Goal: Task Accomplishment & Management: Complete application form

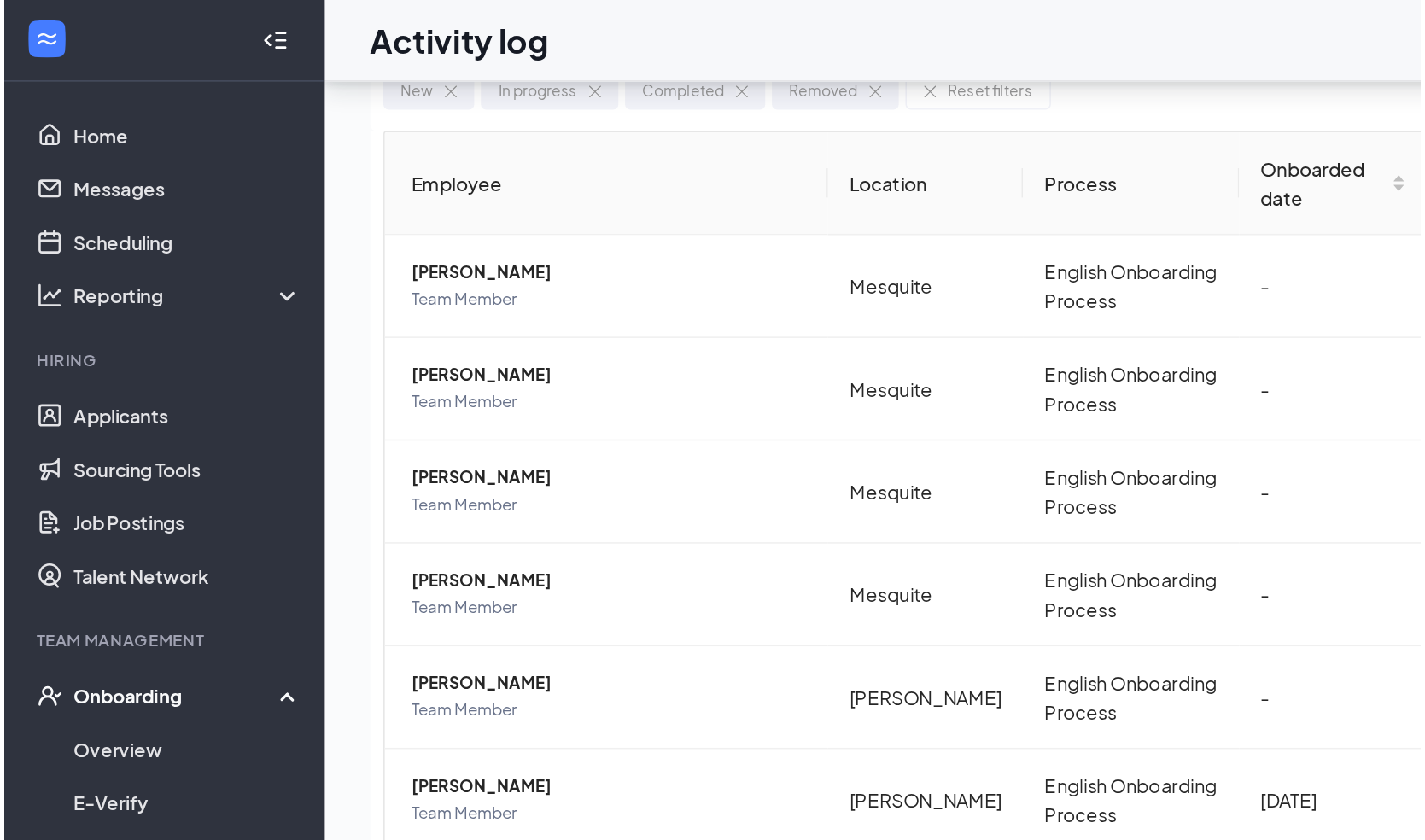
scroll to position [76, 0]
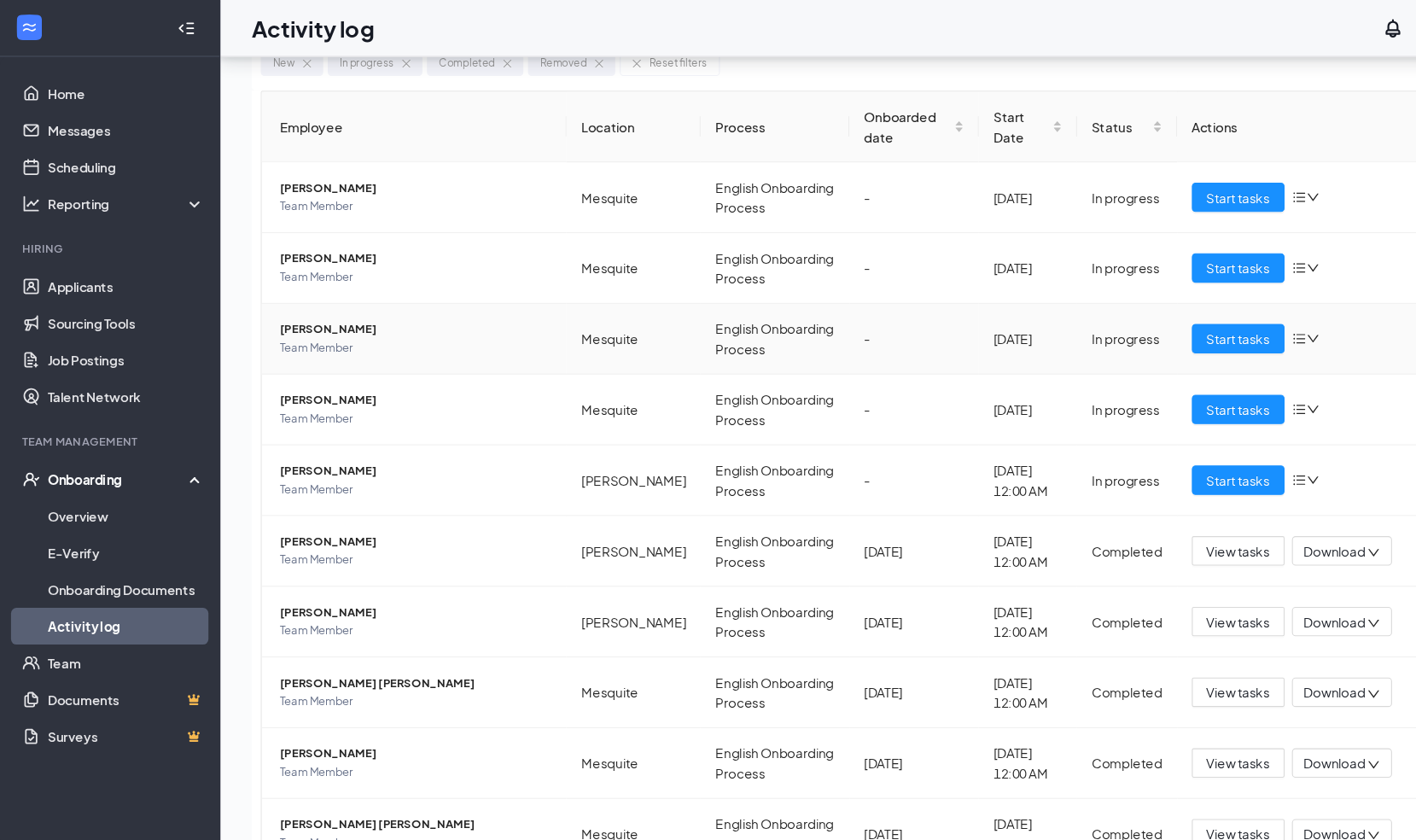
click at [286, 301] on span "[PERSON_NAME]" at bounding box center [387, 305] width 253 height 17
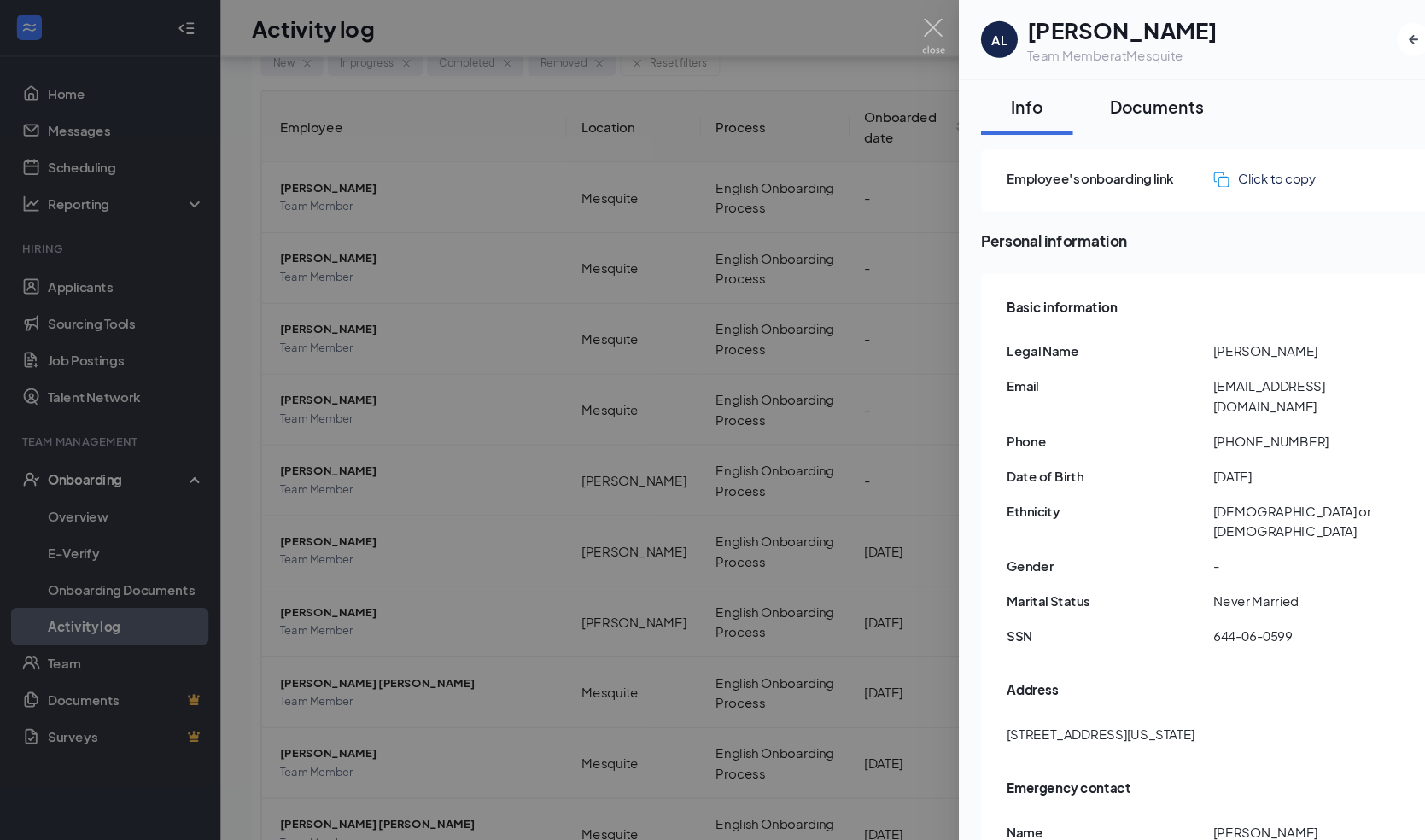
click at [1081, 116] on button "Documents" at bounding box center [1075, 100] width 121 height 51
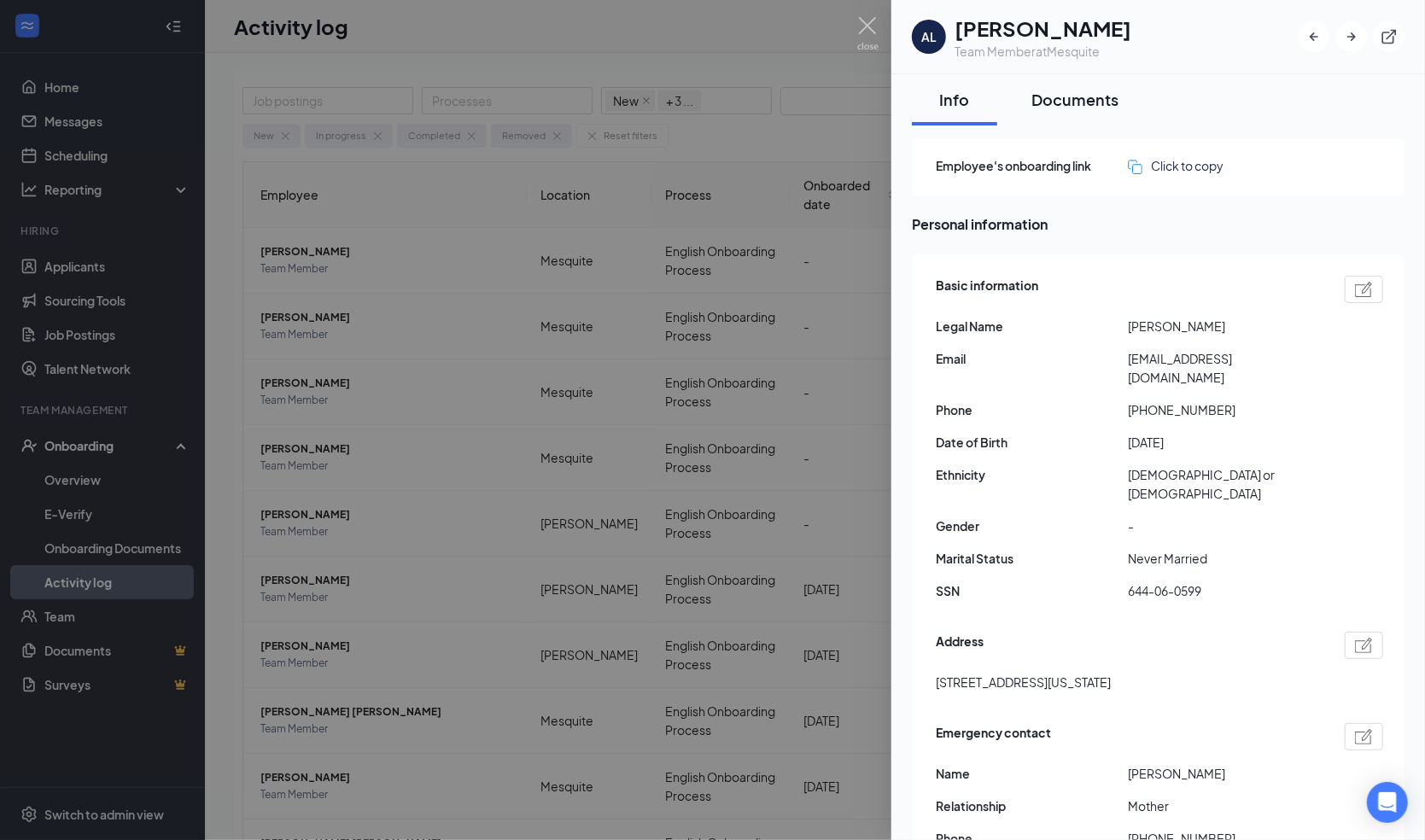
click at [1053, 103] on div "Documents" at bounding box center [1074, 100] width 87 height 22
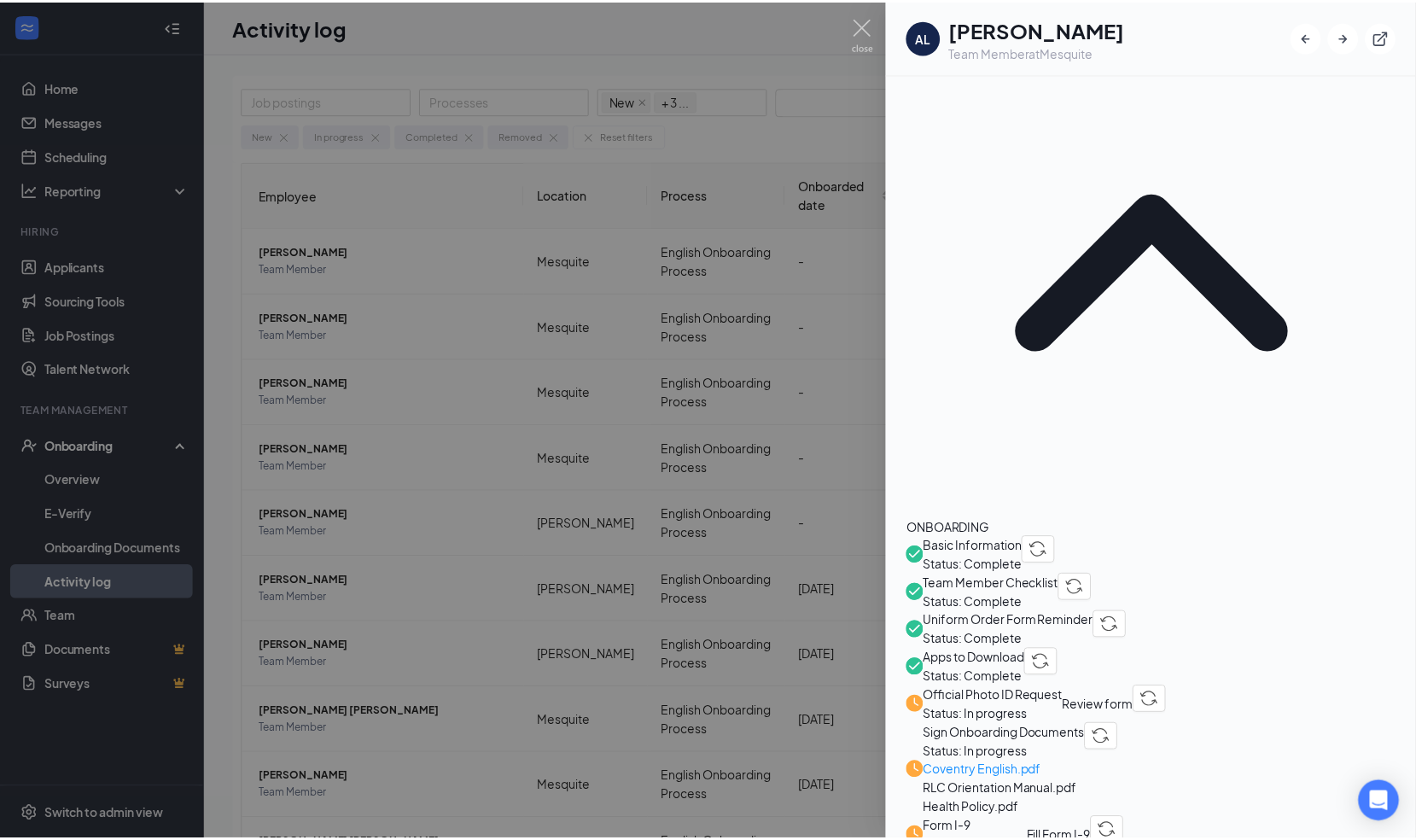
scroll to position [101, 0]
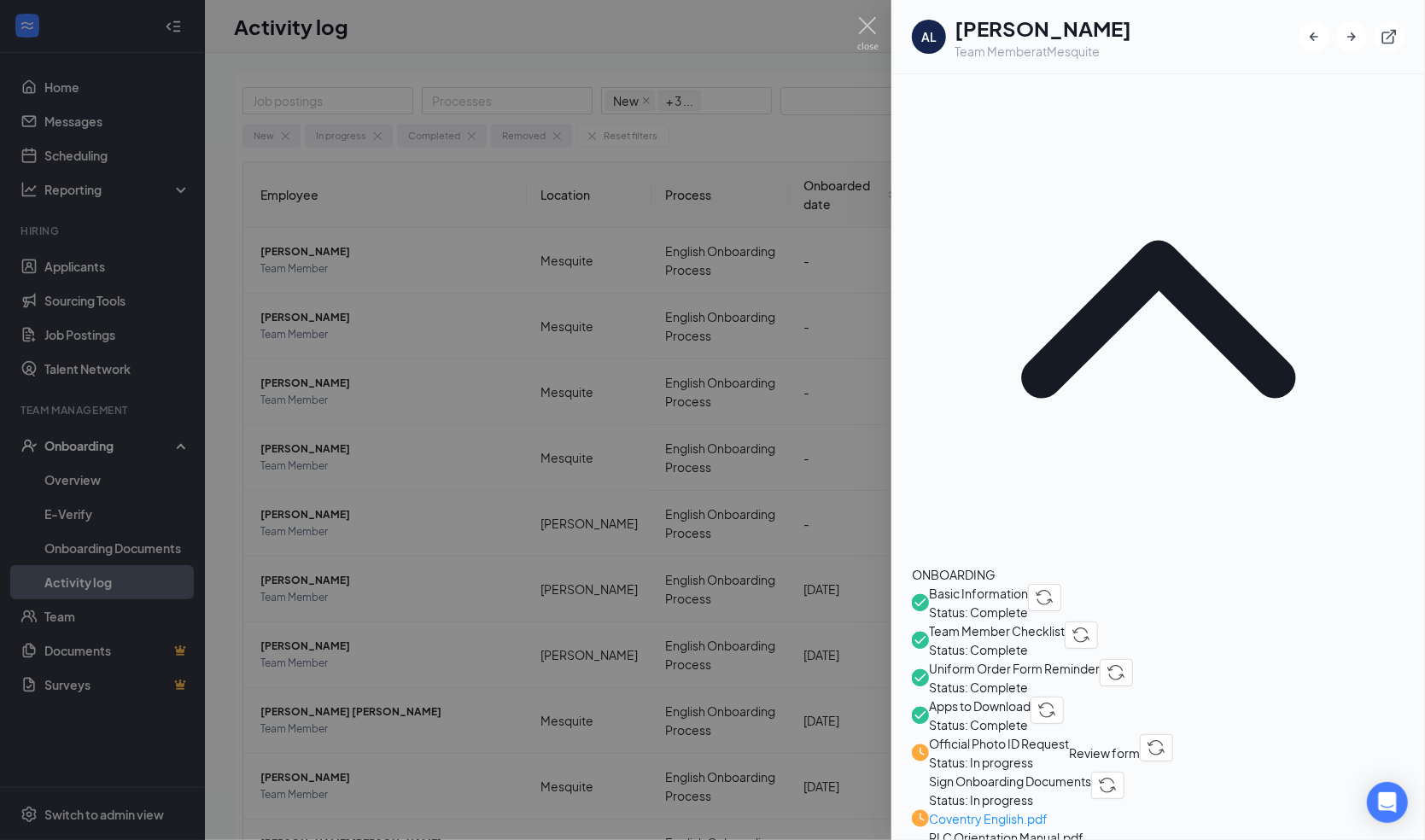
click at [1041, 734] on span "Official Photo ID Request" at bounding box center [998, 743] width 140 height 19
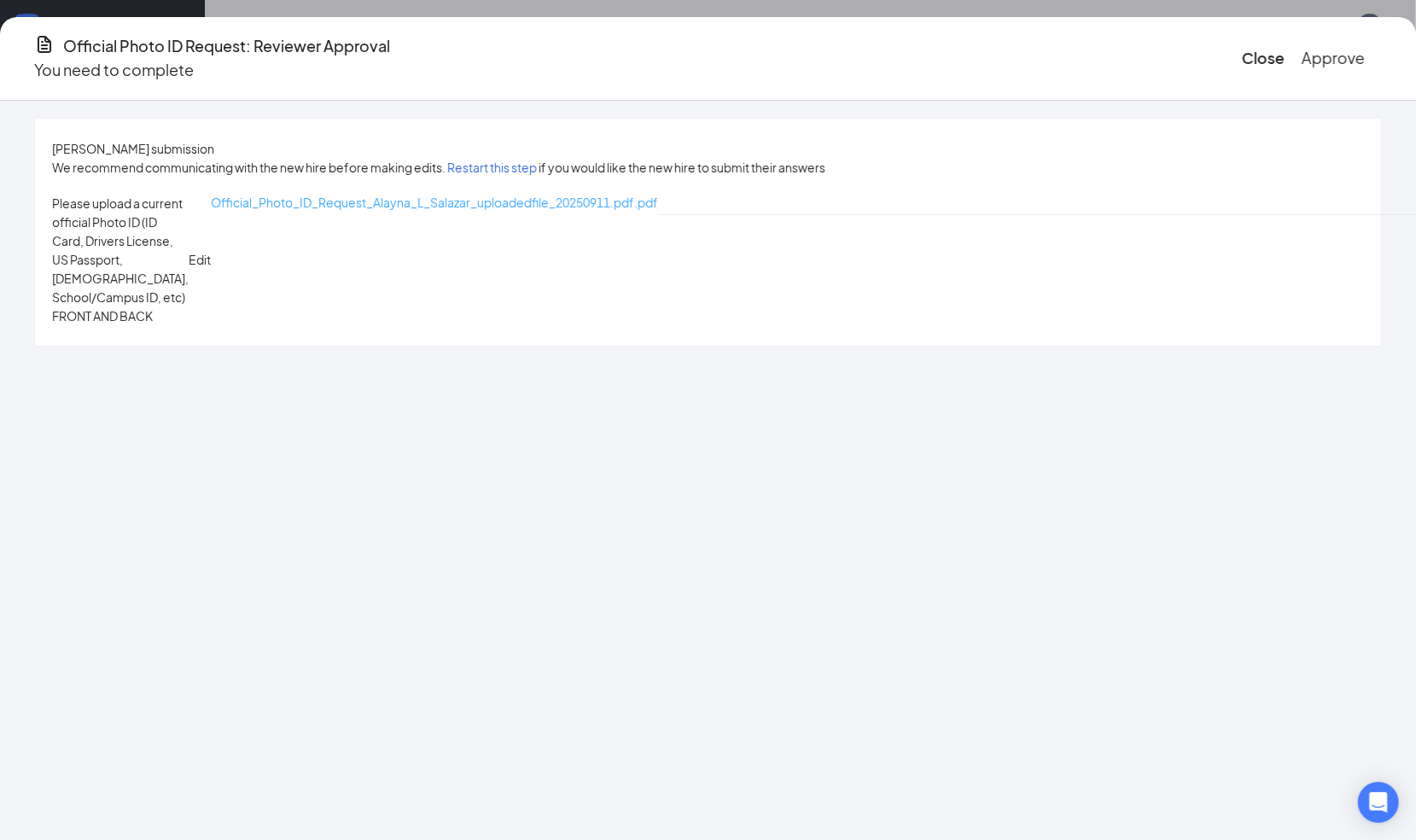
click at [582, 210] on span "Official_Photo_ID_Request_Alayna_L_Salazar_uploadedfile_20250911.pdf.pdf" at bounding box center [434, 203] width 448 height 16
click at [583, 289] on div "Please upload a current official Photo ID (ID Card, Drivers License, US Passpor…" at bounding box center [708, 259] width 1312 height 131
click at [1301, 46] on button "Approve" at bounding box center [1333, 58] width 64 height 23
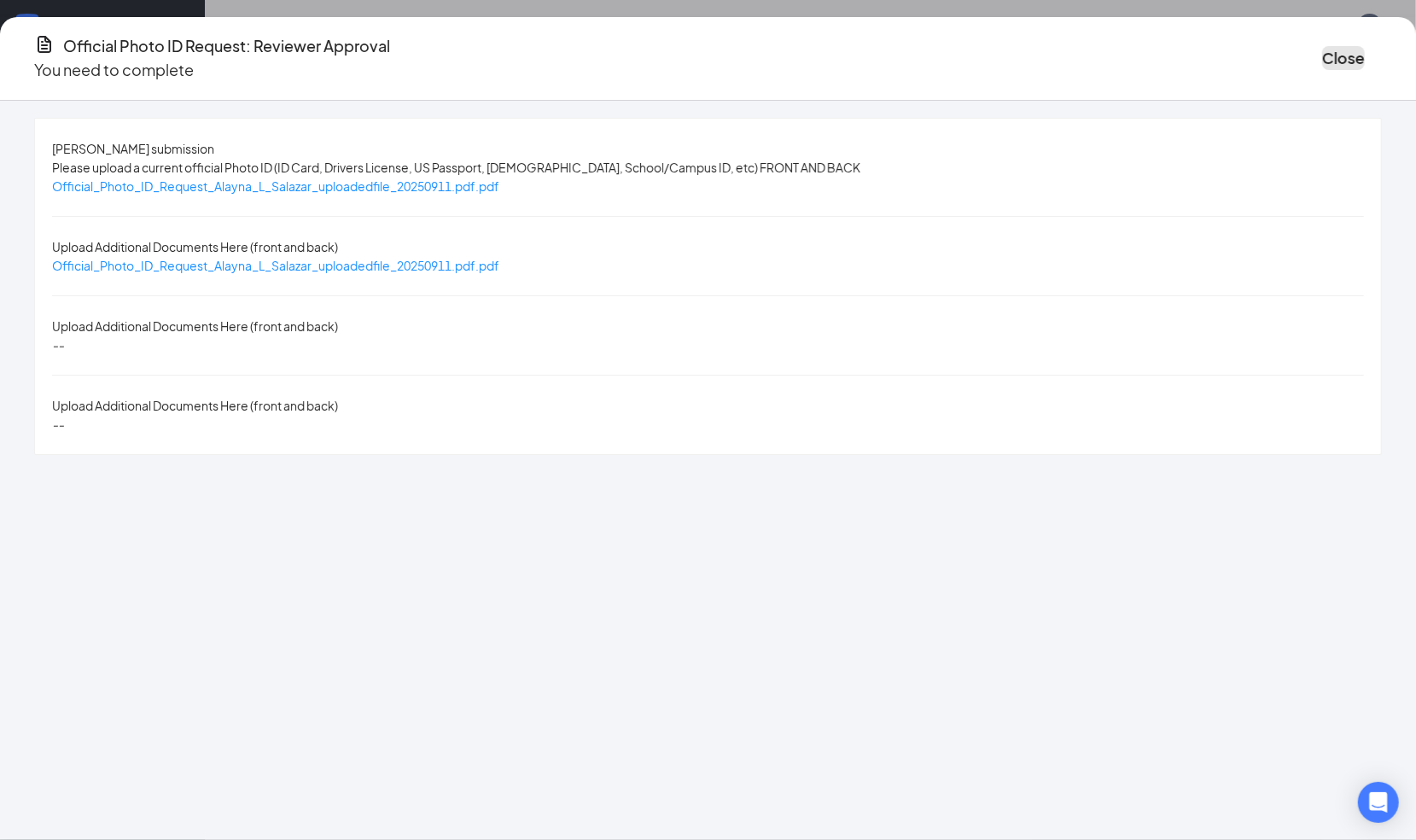
click at [1322, 61] on button "Close" at bounding box center [1344, 58] width 43 height 23
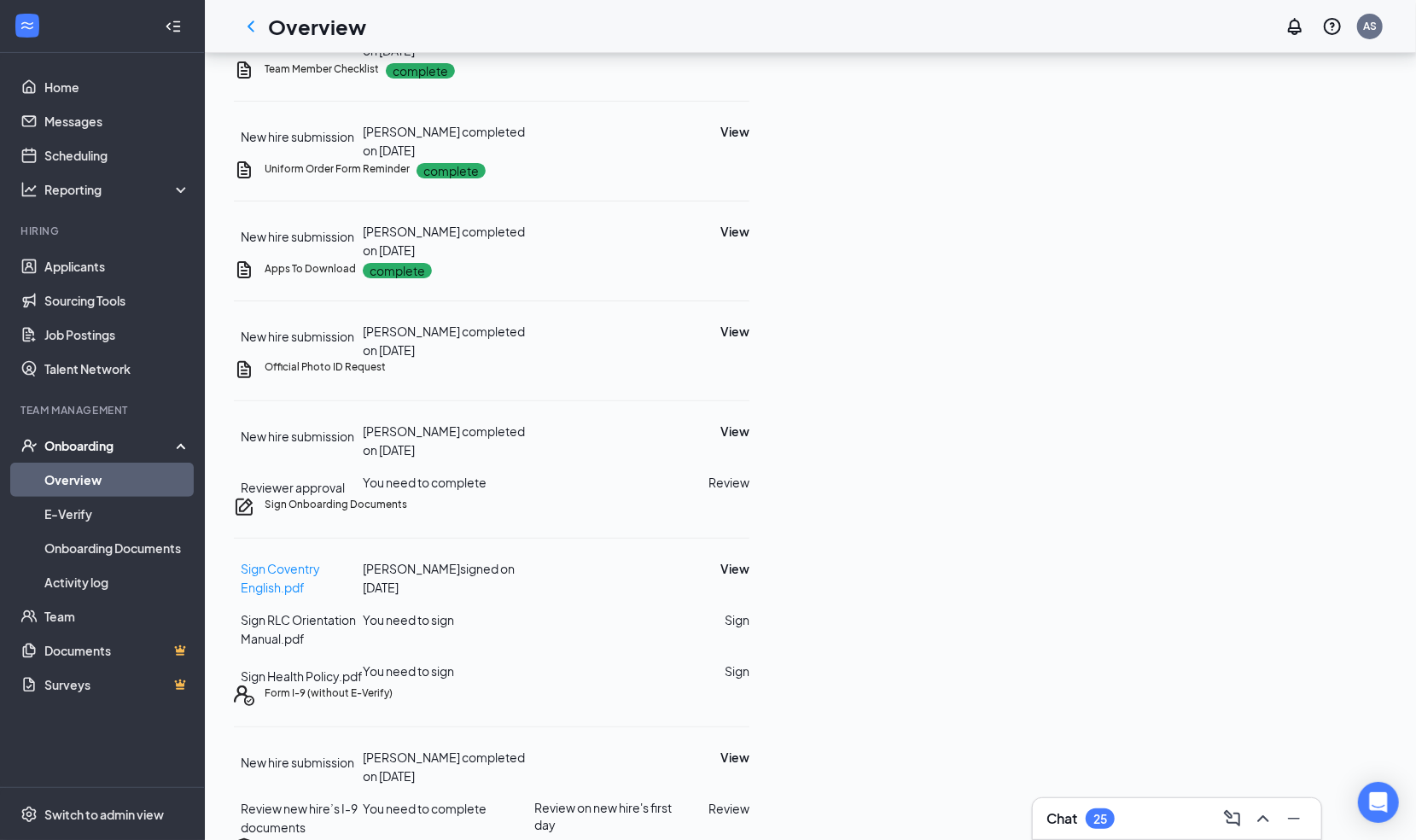
scroll to position [243, 0]
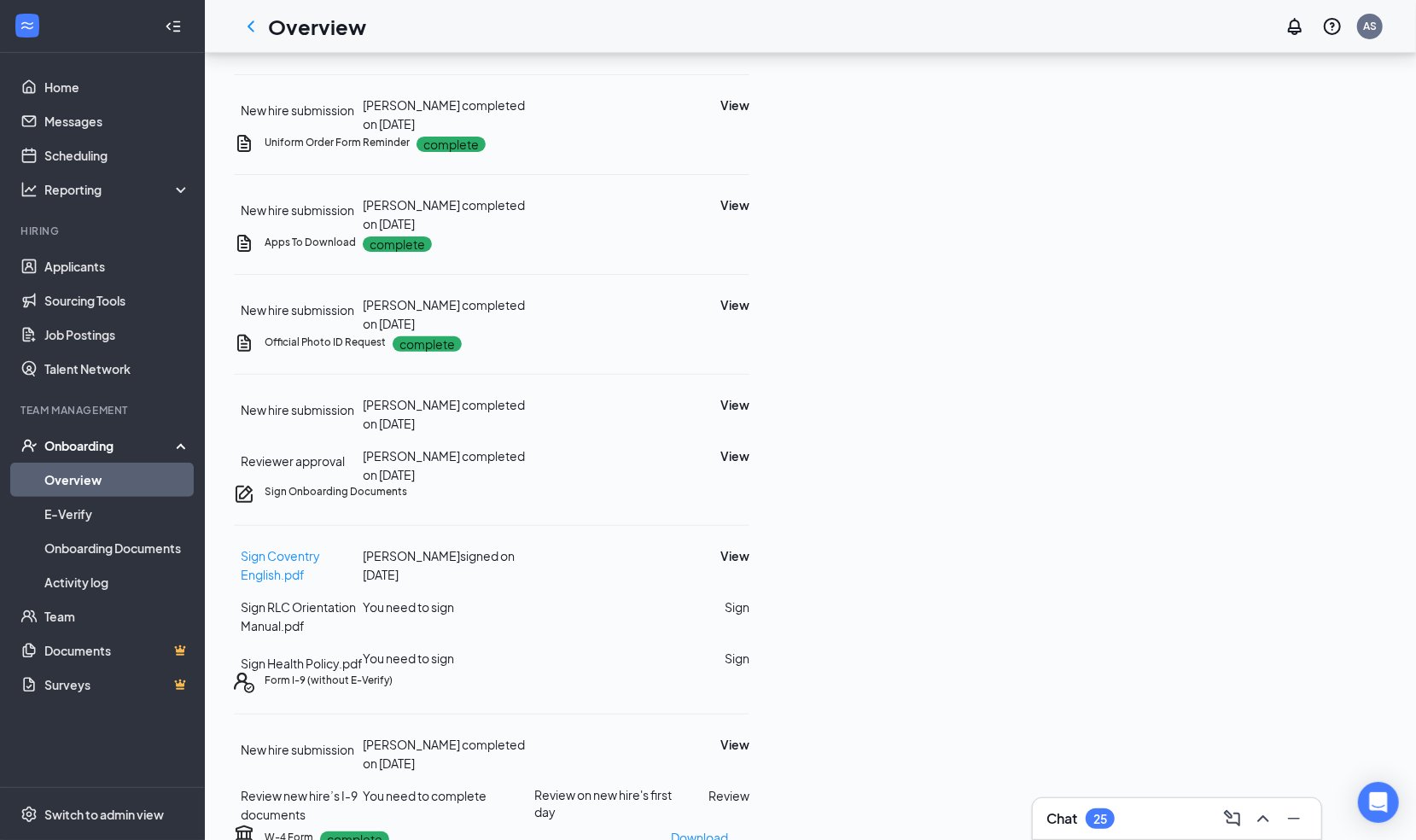
click at [749, 546] on div "Sign Coventry English.pdf Alayna L Salazar signed on Sep 11 View Sign RLC Orien…" at bounding box center [492, 609] width 515 height 126
click at [749, 597] on button "Sign" at bounding box center [736, 606] width 24 height 19
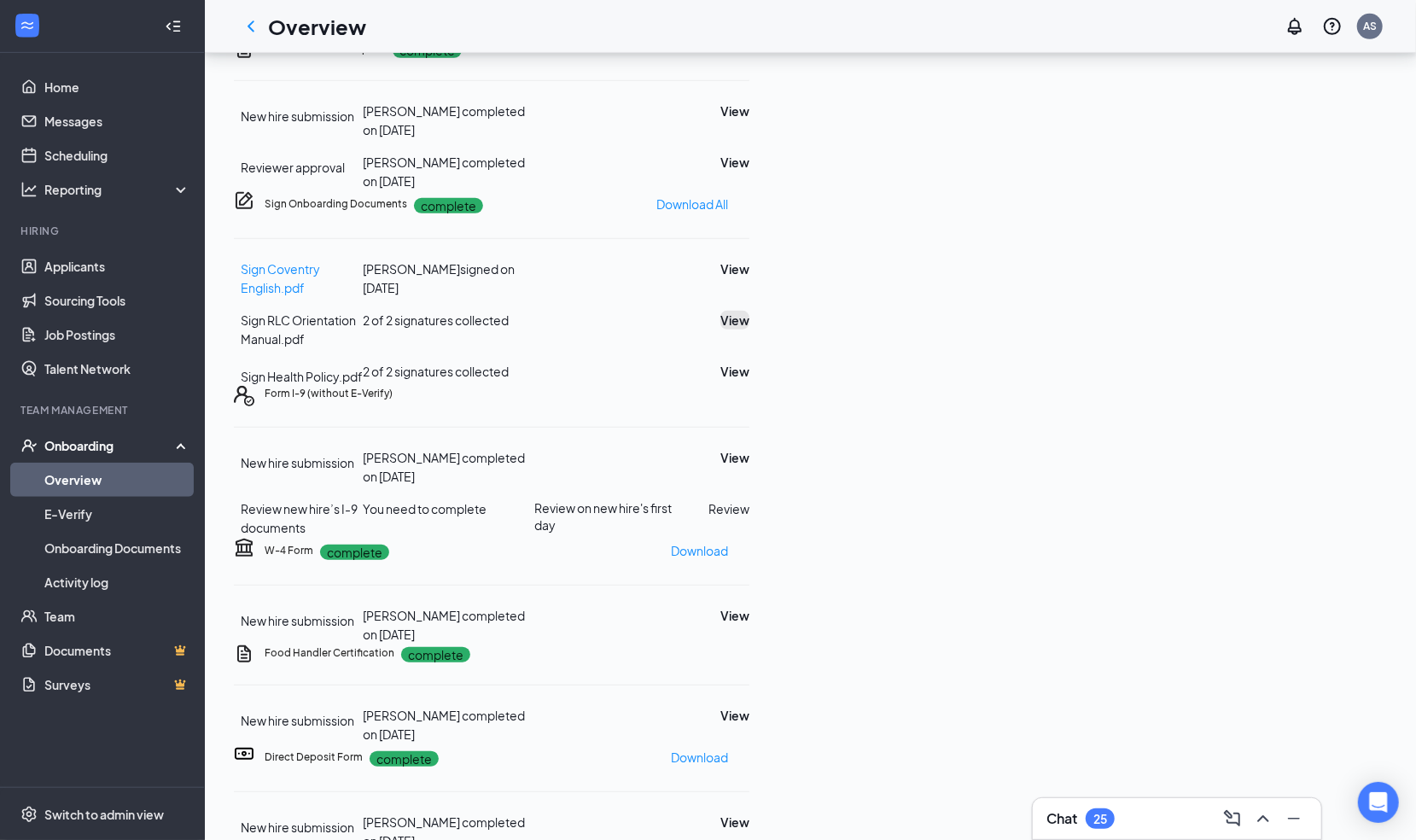
scroll to position [537, 0]
click at [749, 447] on button "View" at bounding box center [735, 456] width 29 height 19
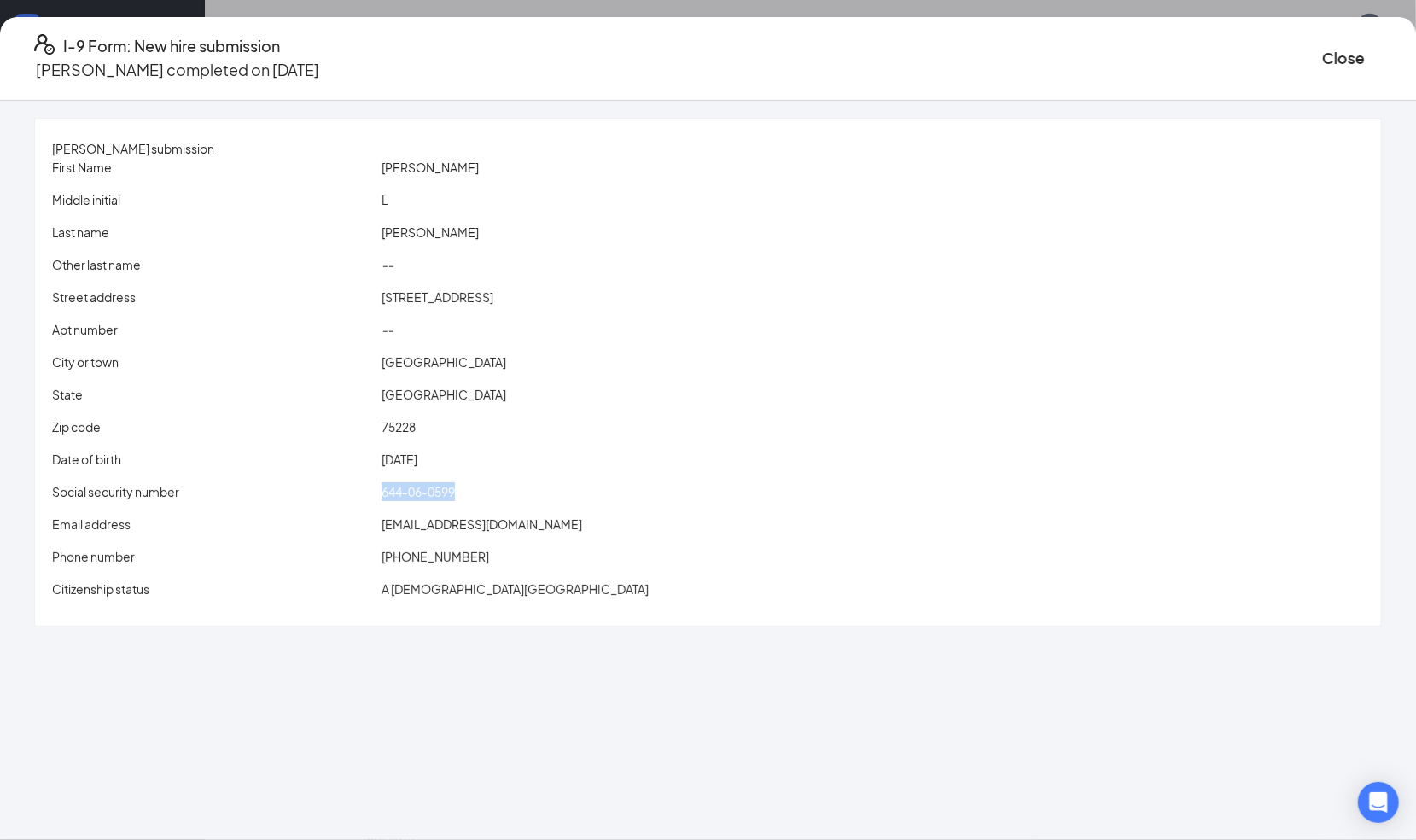
drag, startPoint x: 415, startPoint y: 492, endPoint x: 543, endPoint y: 491, distance: 128.0
click at [543, 491] on div "Social security number 644-06-0599" at bounding box center [708, 490] width 1319 height 19
copy div "644-06-0599"
click at [1322, 57] on button "Close" at bounding box center [1344, 58] width 43 height 23
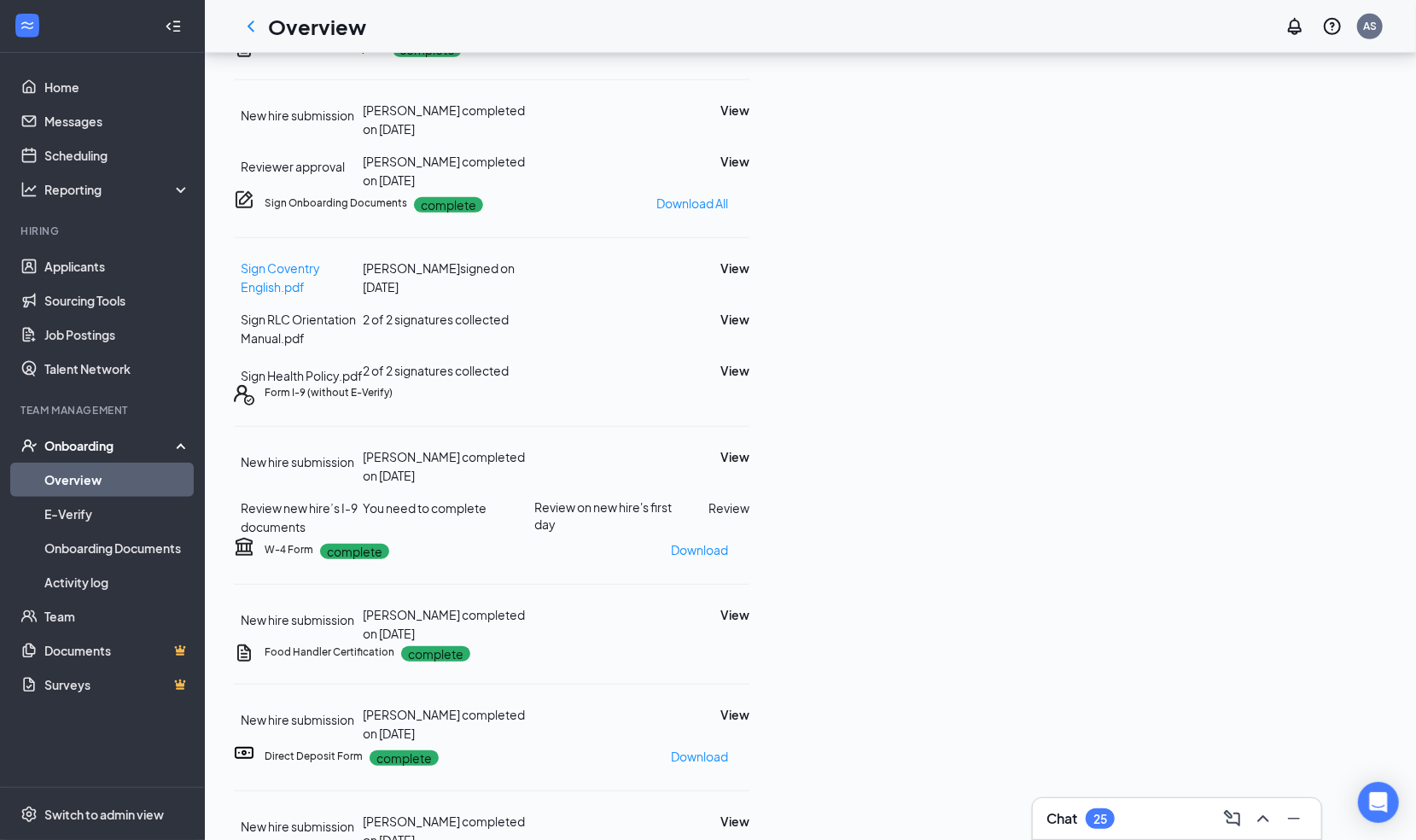
click at [749, 498] on button "Review" at bounding box center [729, 507] width 41 height 19
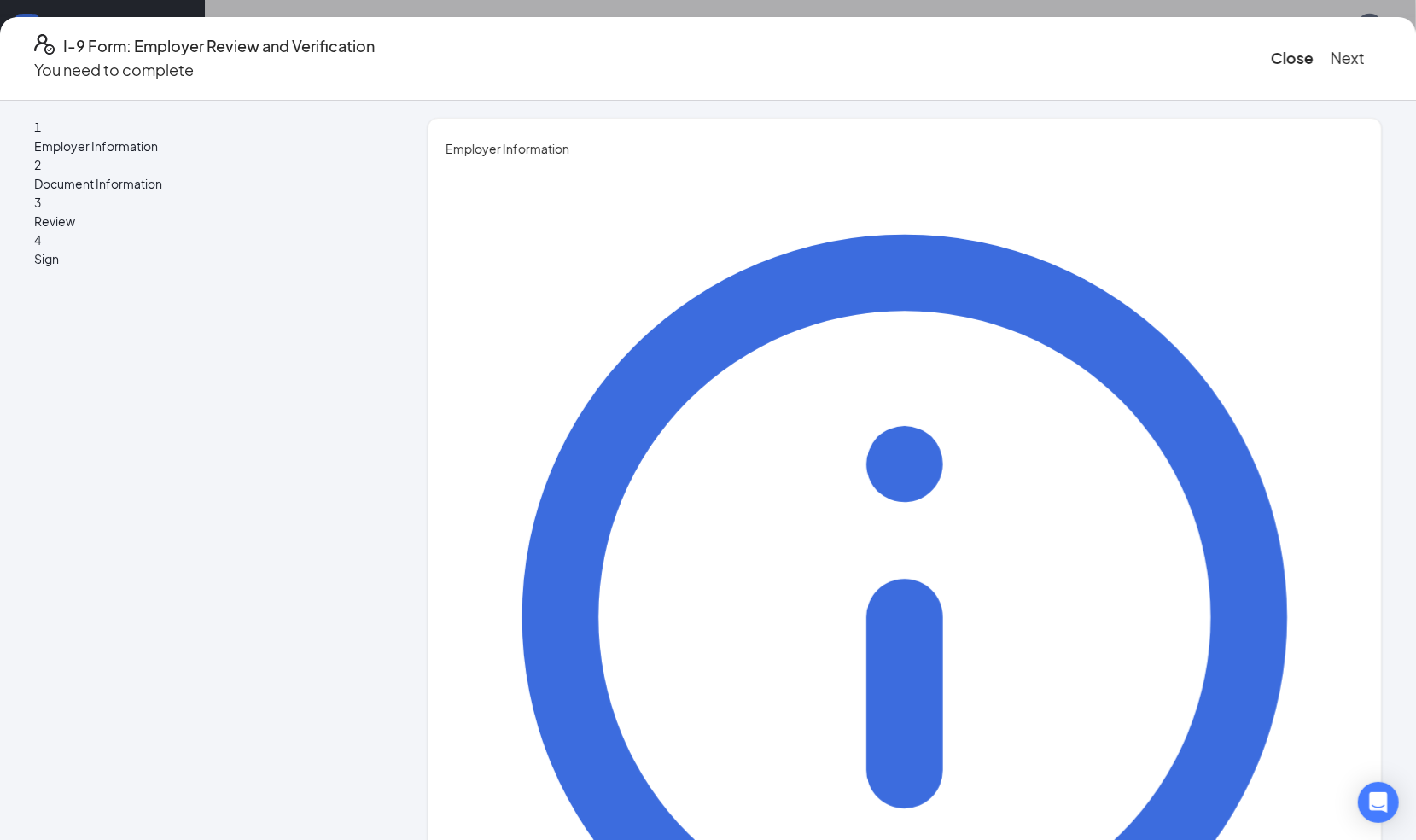
type input "Alyssa"
type input "Sneed"
type input "Restaurant Admin"
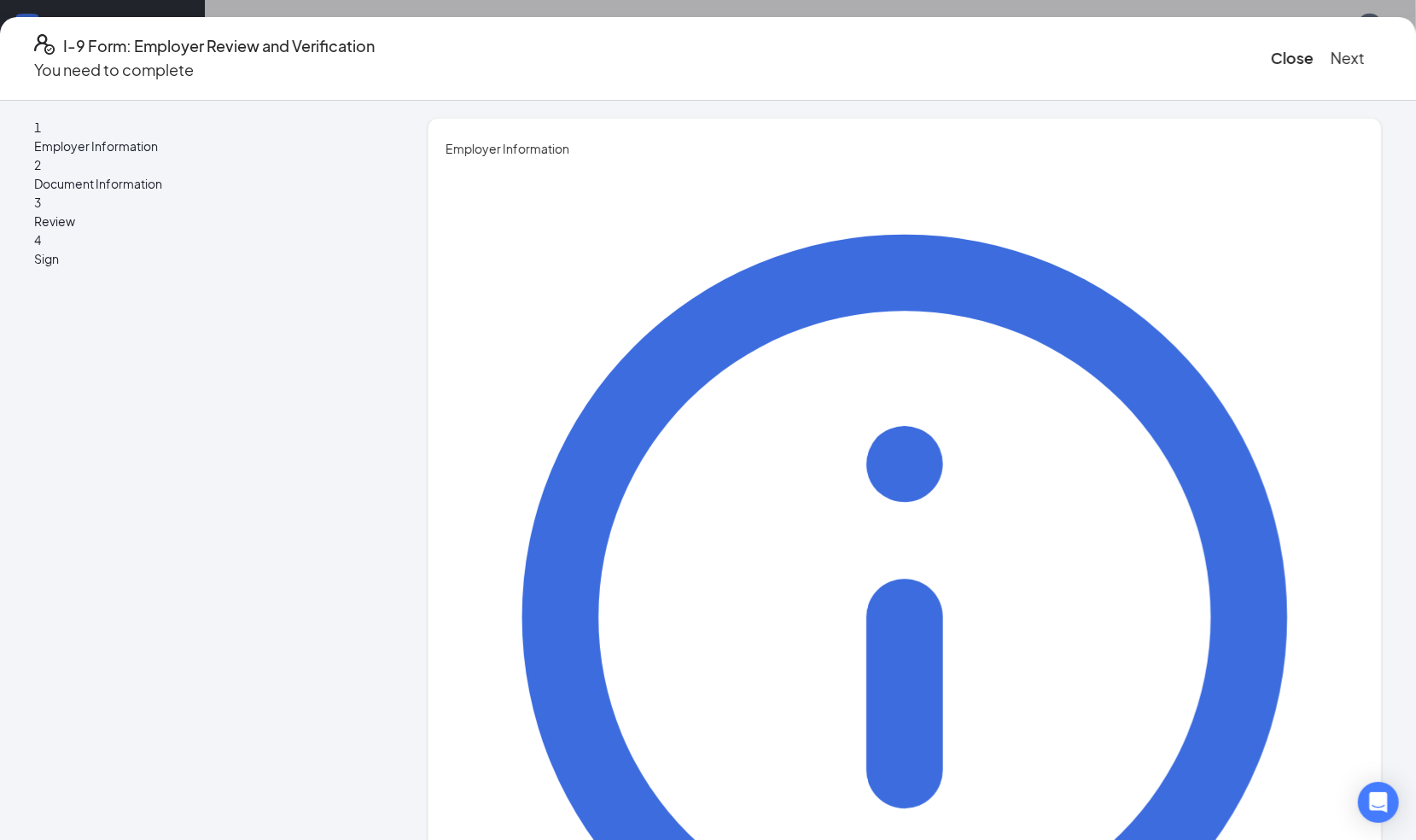
click at [1331, 53] on button "Next" at bounding box center [1347, 58] width 34 height 23
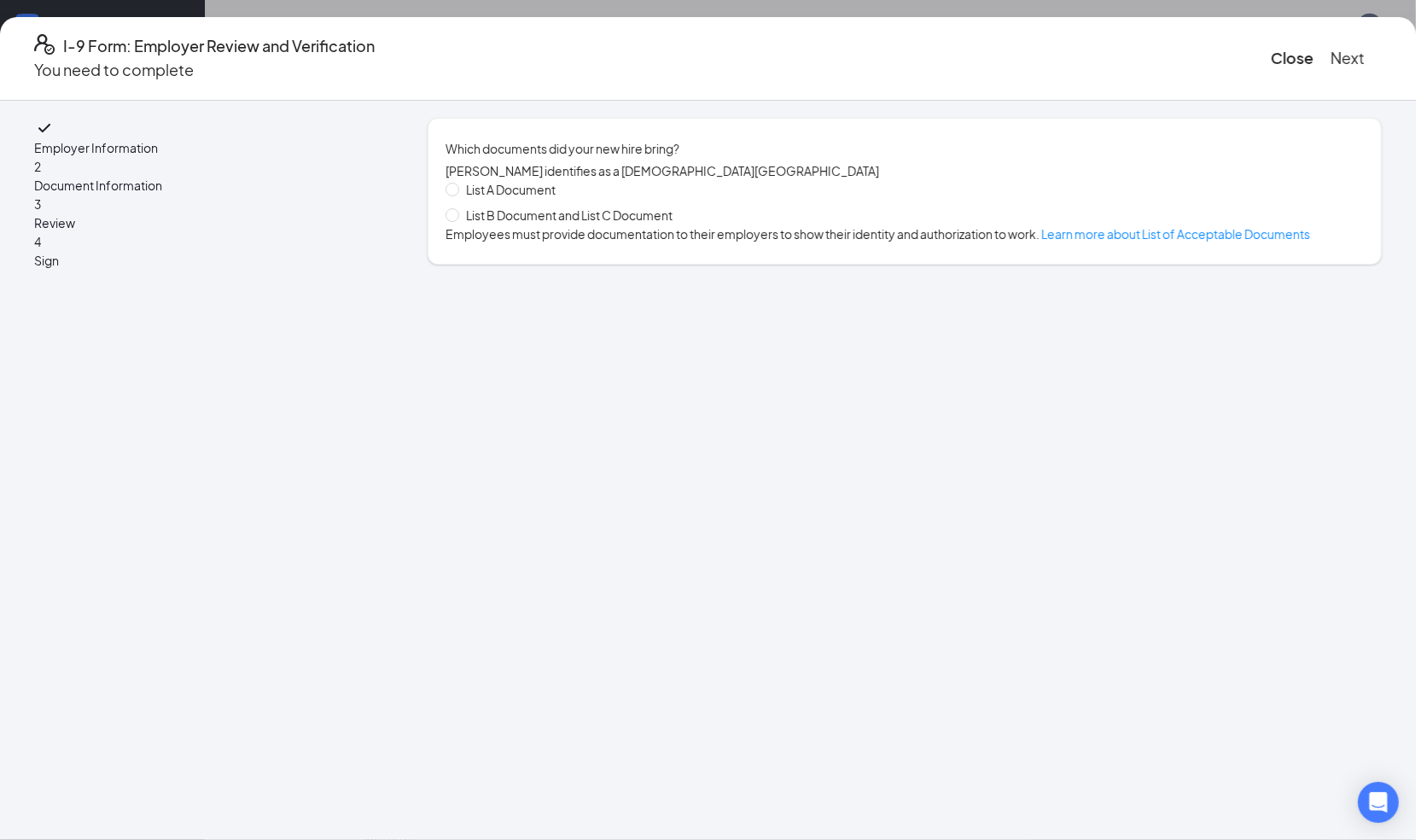
click at [543, 224] on span "List B Document and List C Document" at bounding box center [569, 214] width 220 height 19
click at [457, 220] on input "List B Document and List C Document" at bounding box center [451, 214] width 12 height 12
radio input "true"
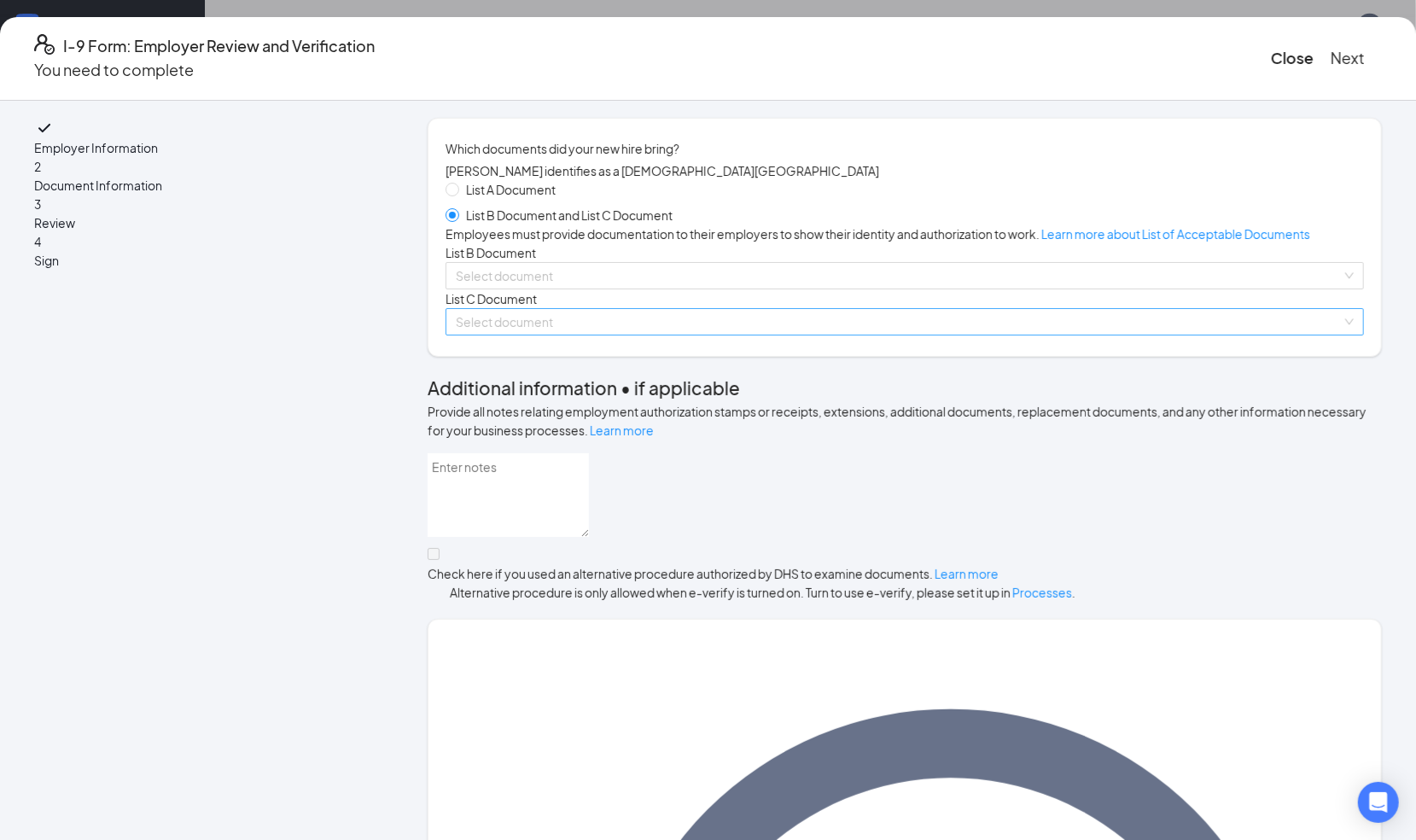
click at [523, 335] on input "search" at bounding box center [898, 322] width 886 height 25
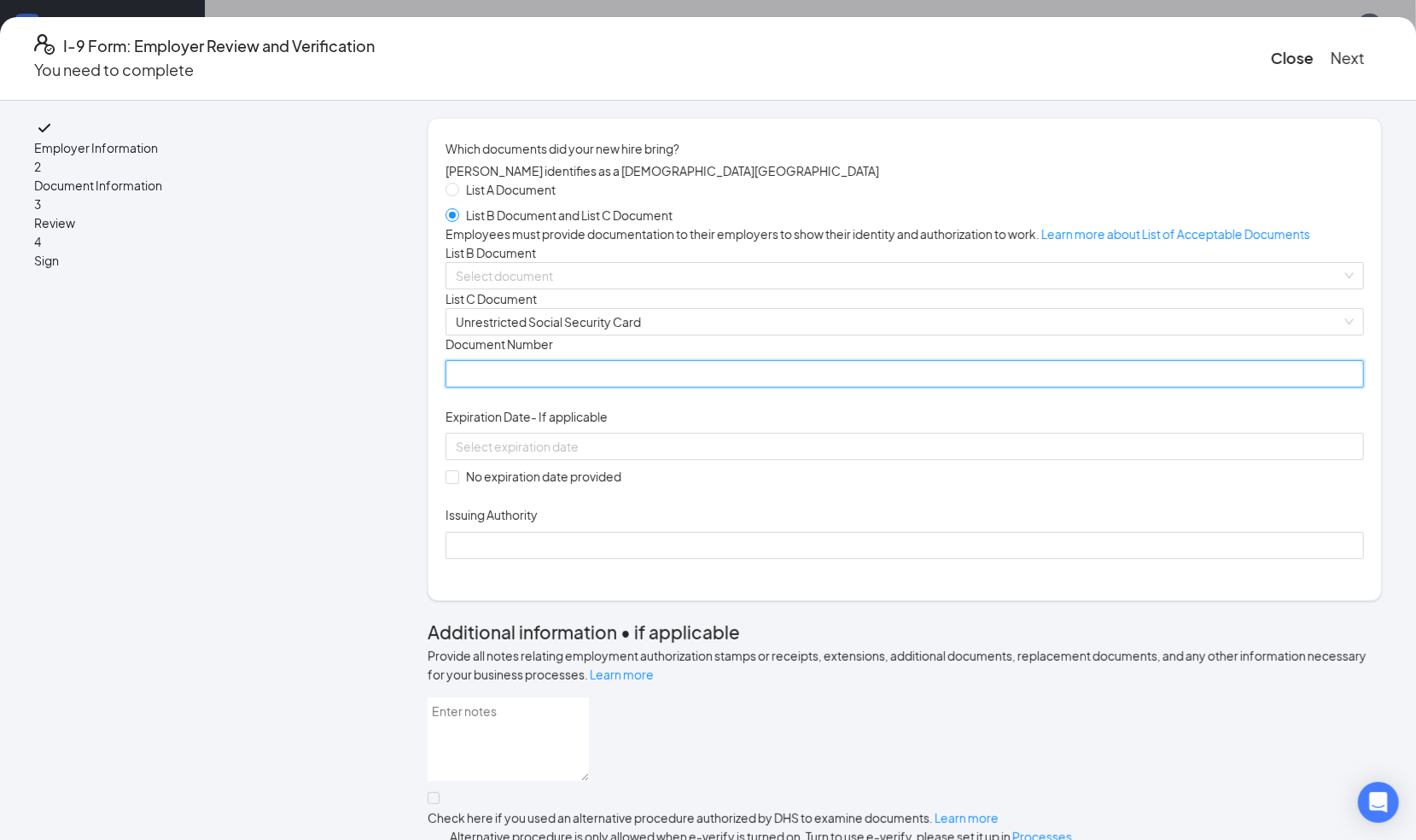
click at [502, 388] on input "Document Number" at bounding box center [905, 374] width 919 height 27
paste input "644-06-0599"
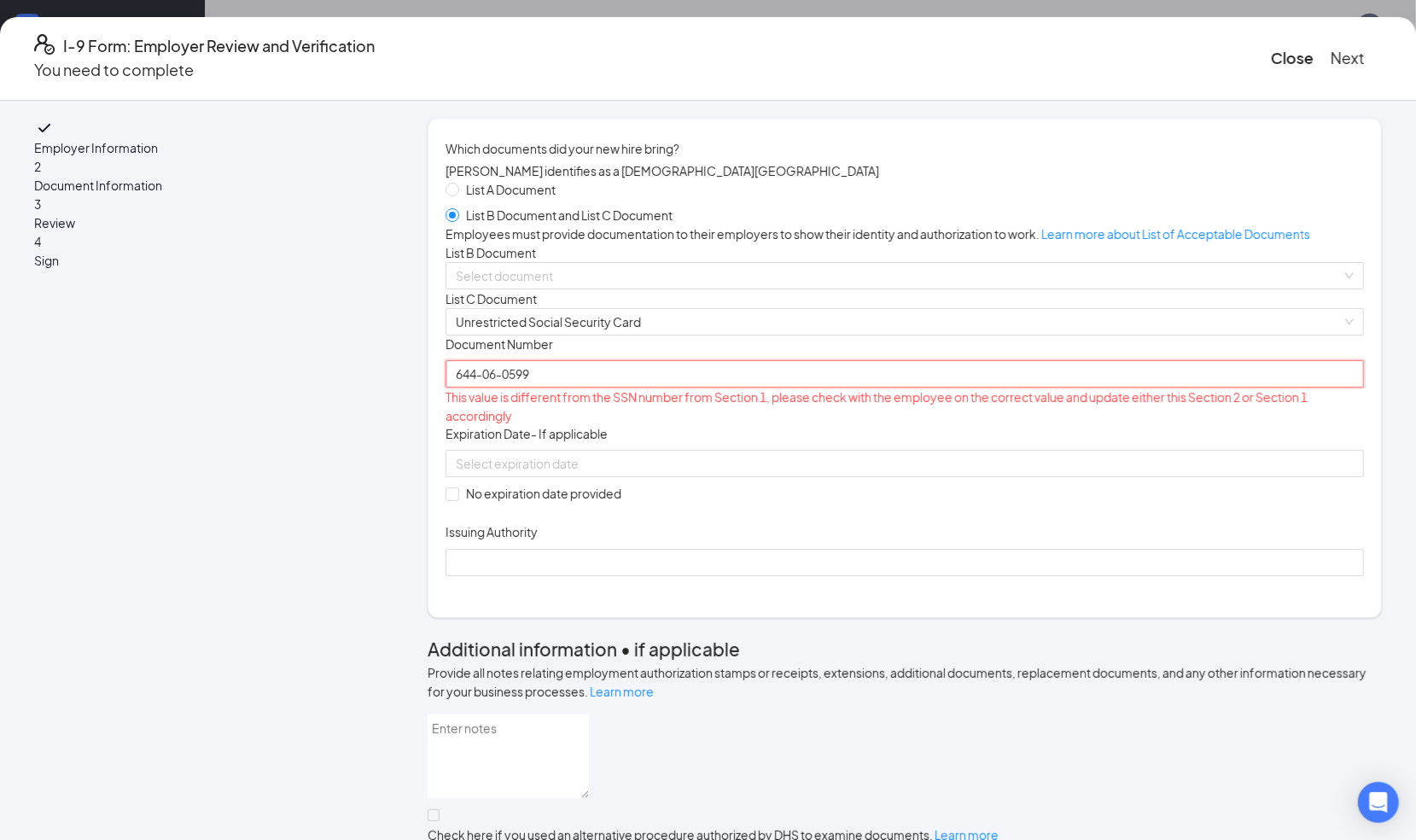
click at [520, 388] on input "644-06-0599" at bounding box center [905, 374] width 919 height 27
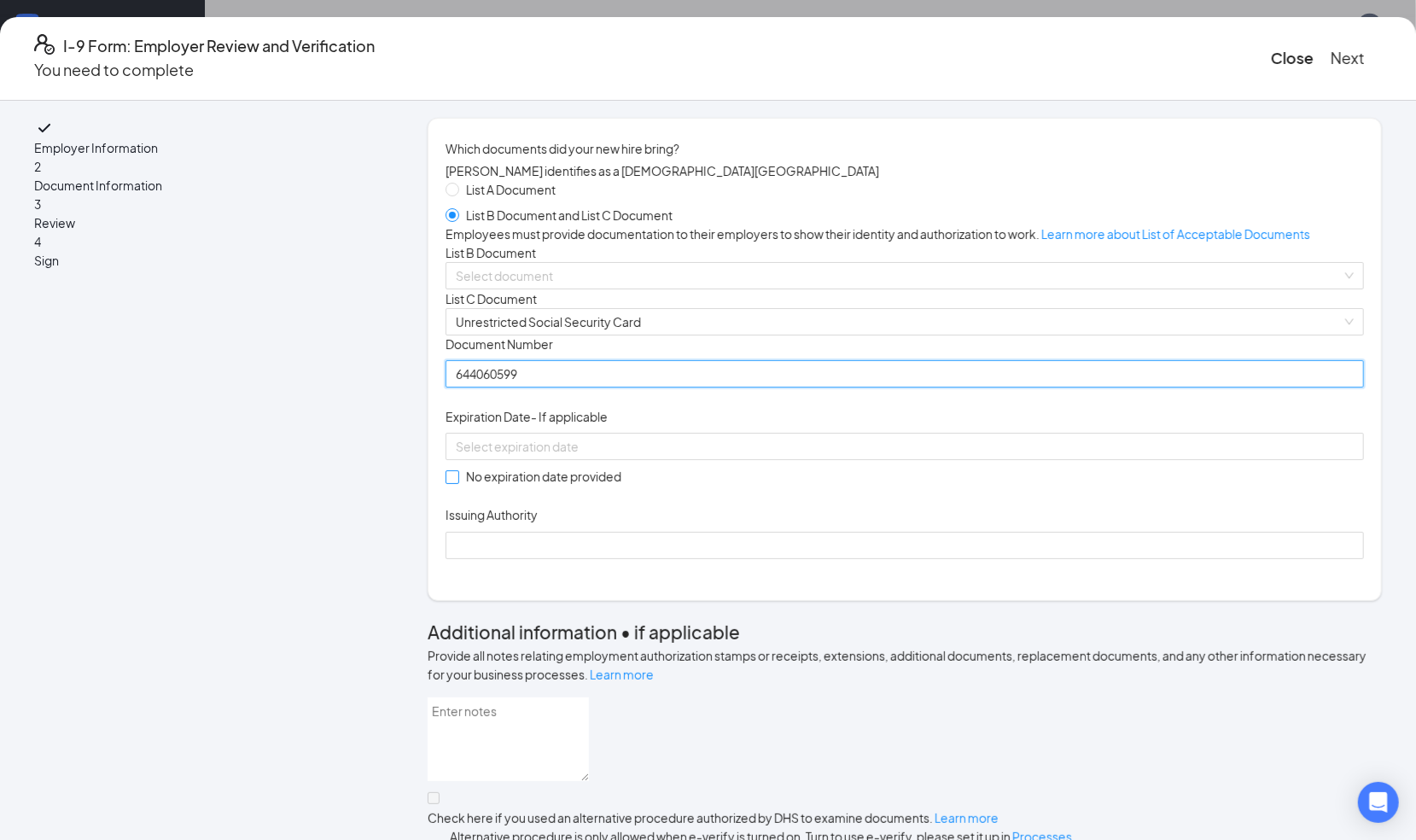
type input "644060599"
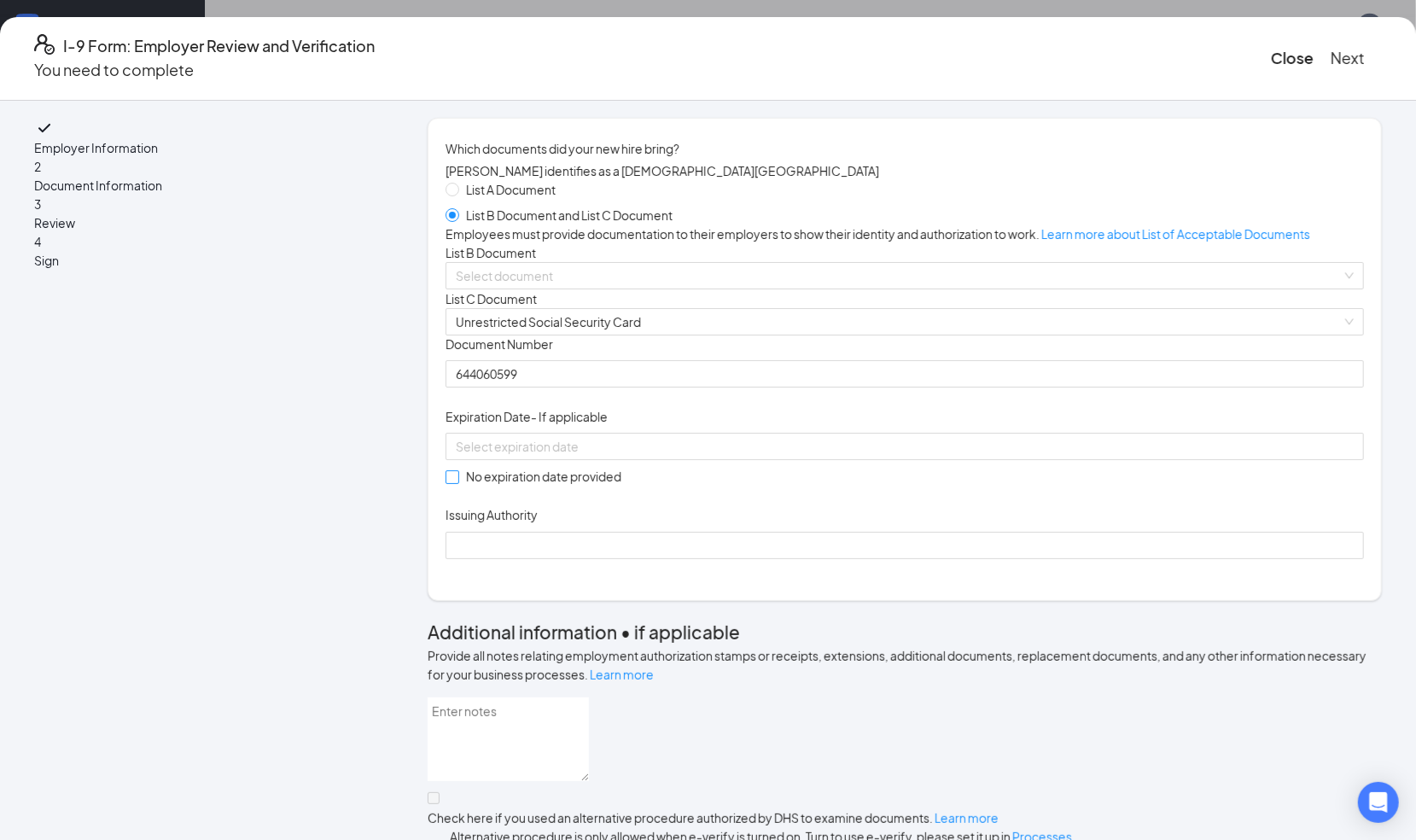
click at [457, 482] on input "No expiration date provided" at bounding box center [451, 476] width 12 height 12
checkbox input "true"
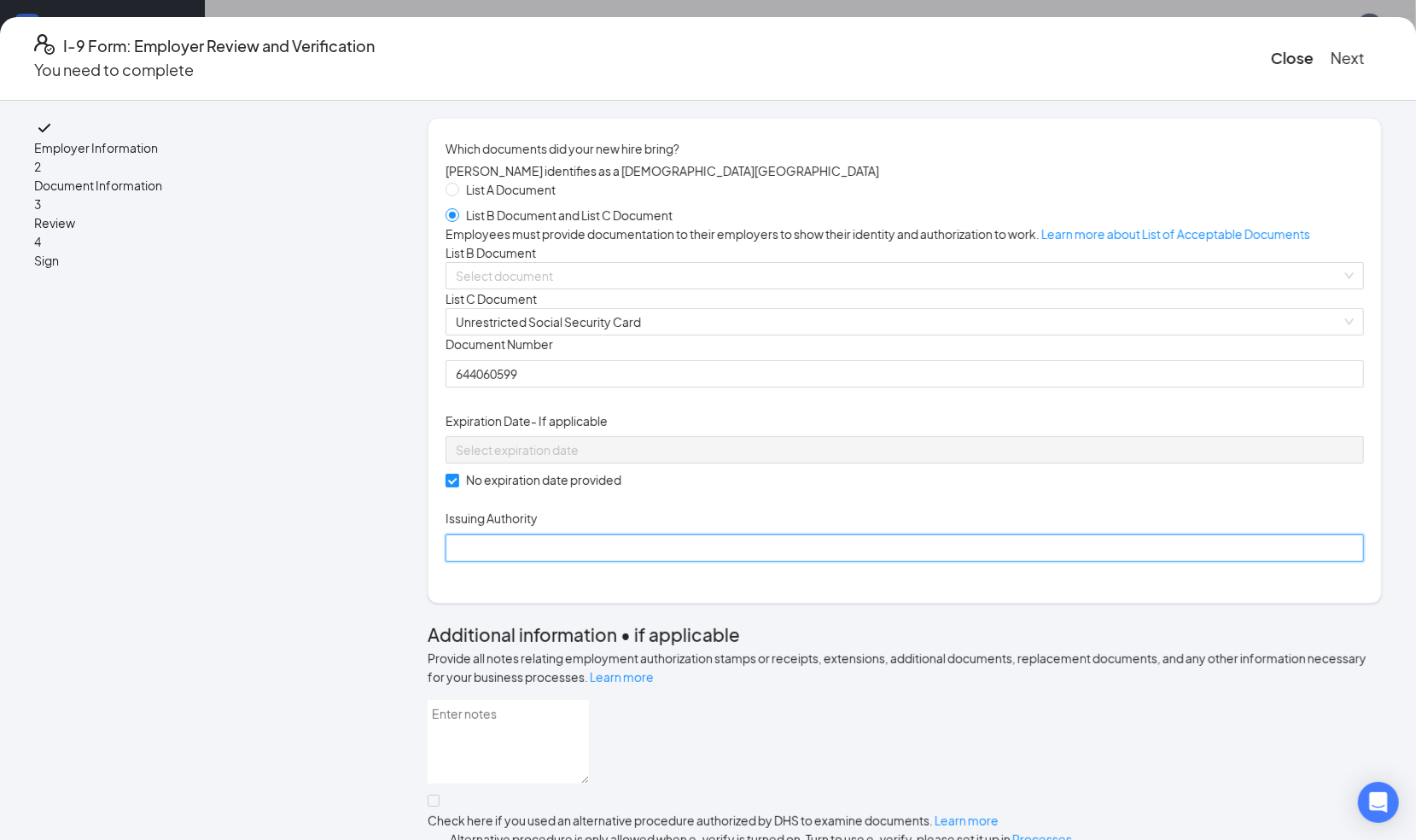
click at [519, 562] on input "Issuing Authority" at bounding box center [905, 548] width 919 height 27
type input "SSA"
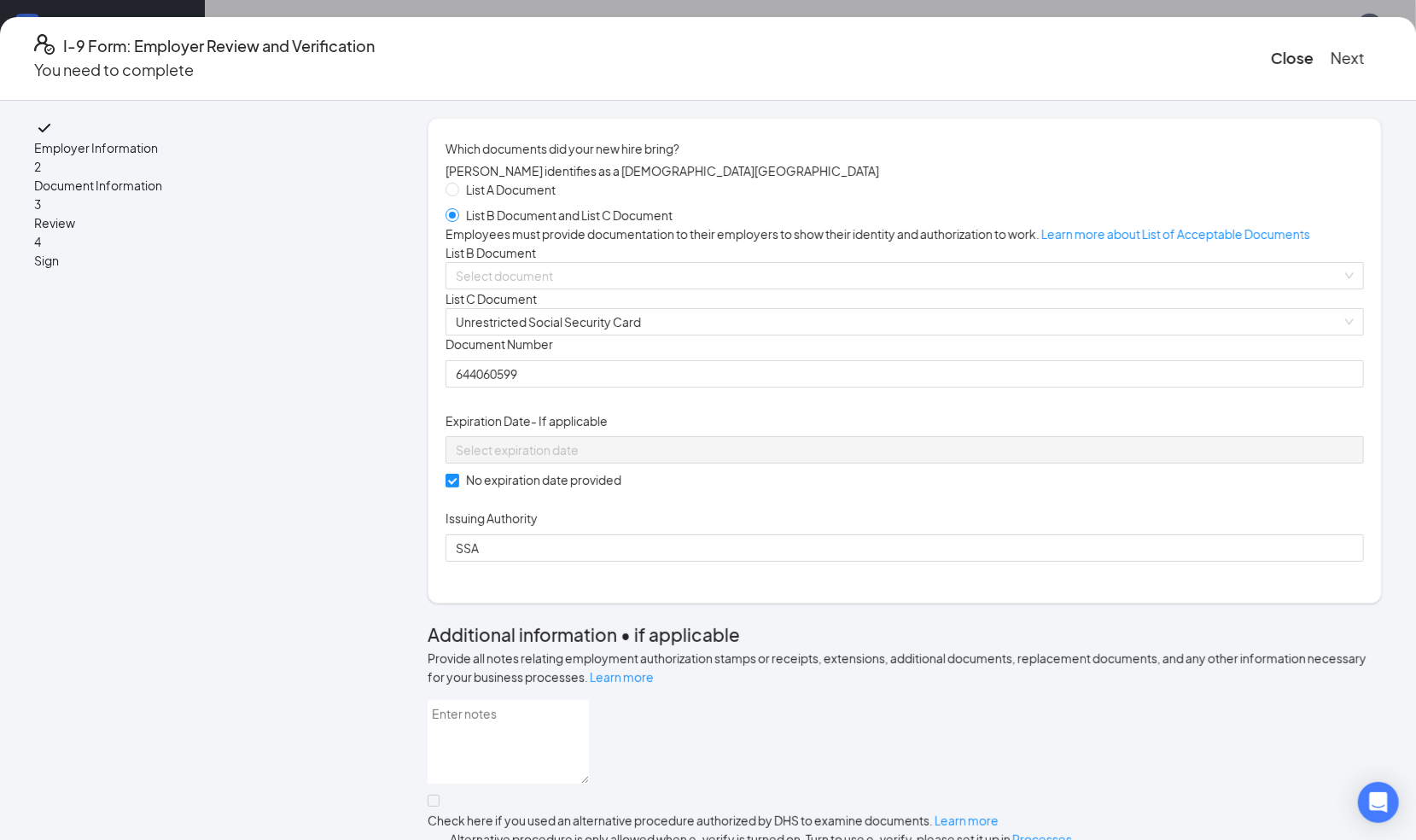
click at [571, 350] on div "List A Document List B Document and List C Document Employees must provide docu…" at bounding box center [905, 371] width 919 height 383
click at [569, 289] on input "search" at bounding box center [898, 275] width 886 height 25
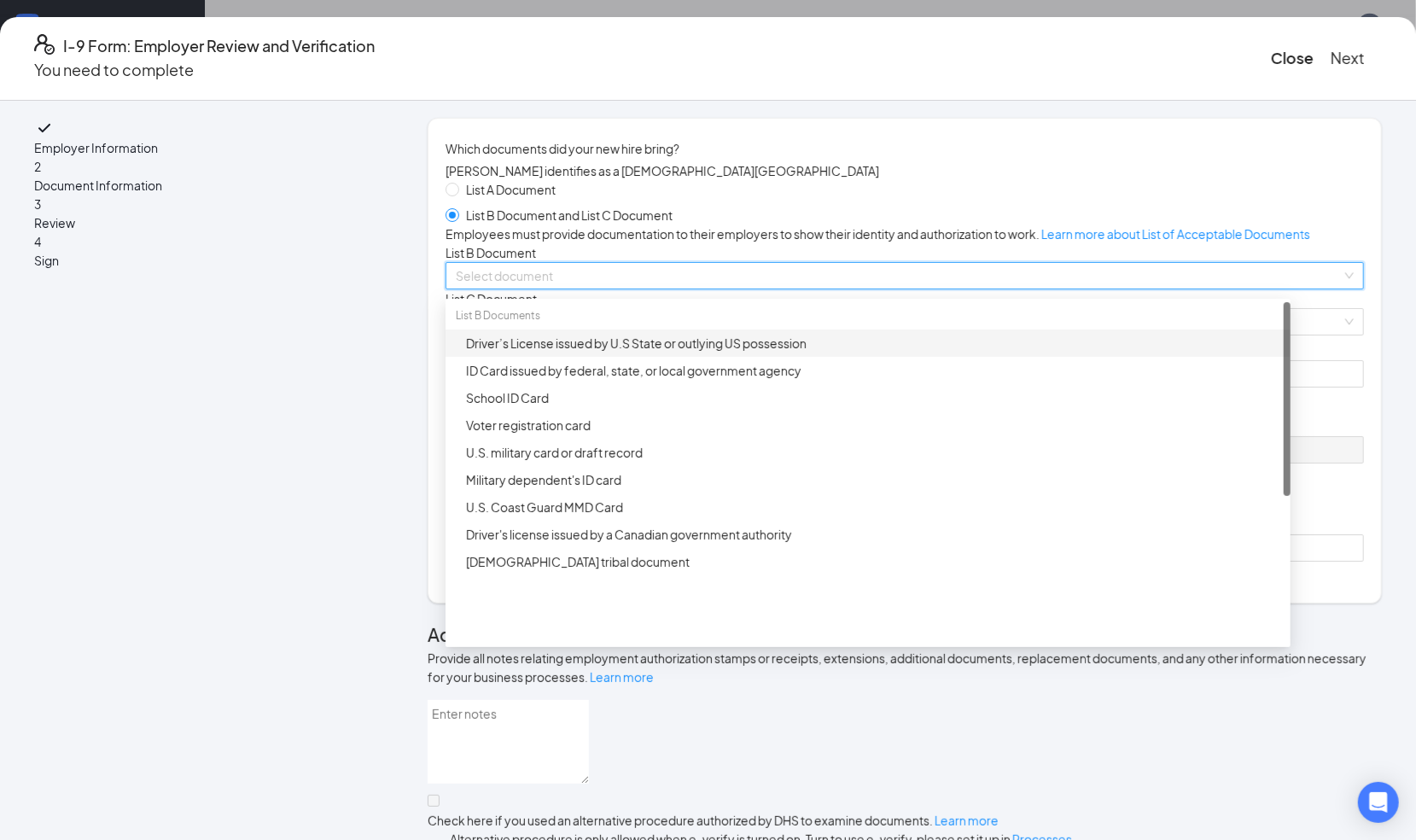
click at [538, 352] on div "Driver’s License issued by U.S State or outlying US possession" at bounding box center [873, 343] width 815 height 19
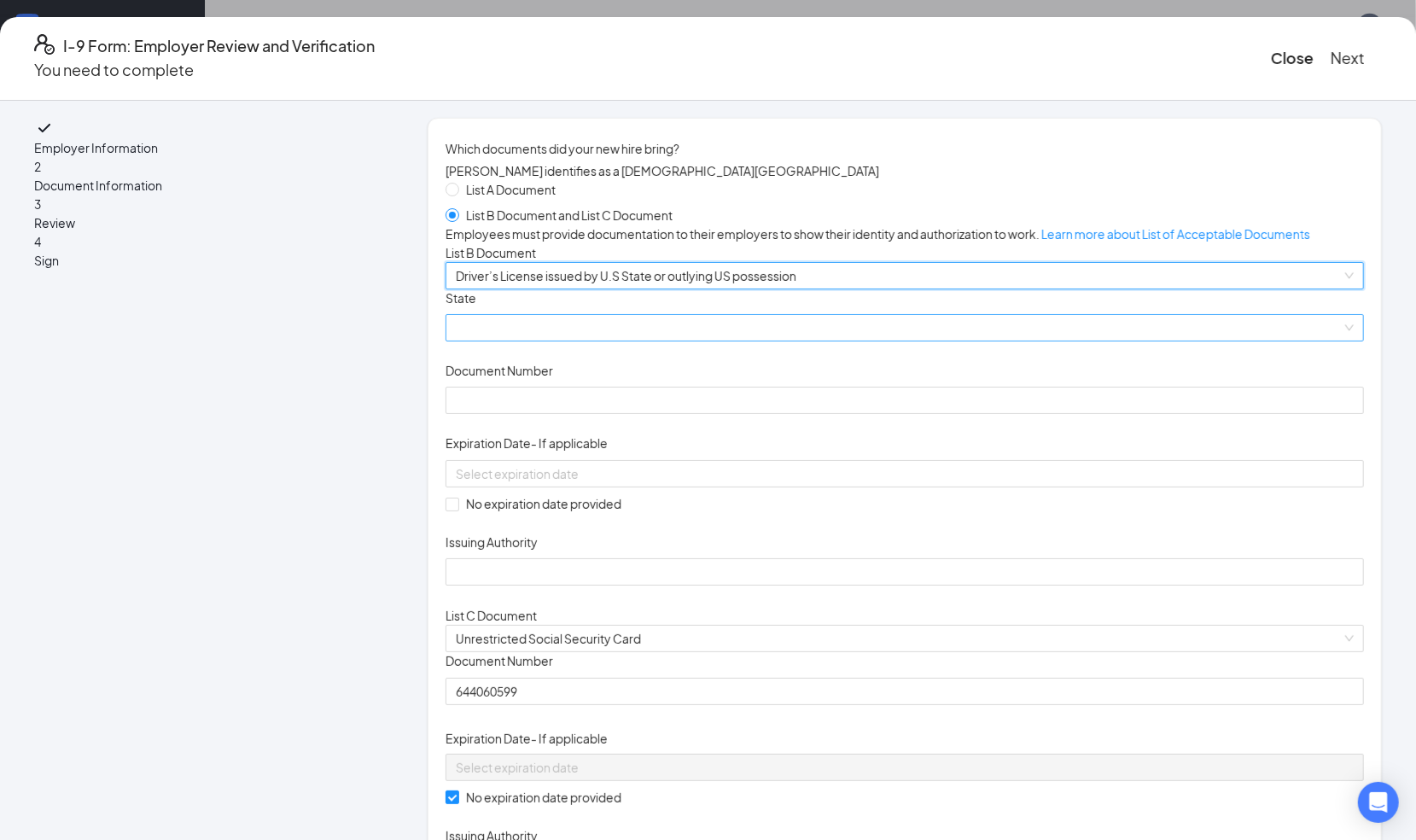
click at [496, 341] on span at bounding box center [904, 328] width 898 height 25
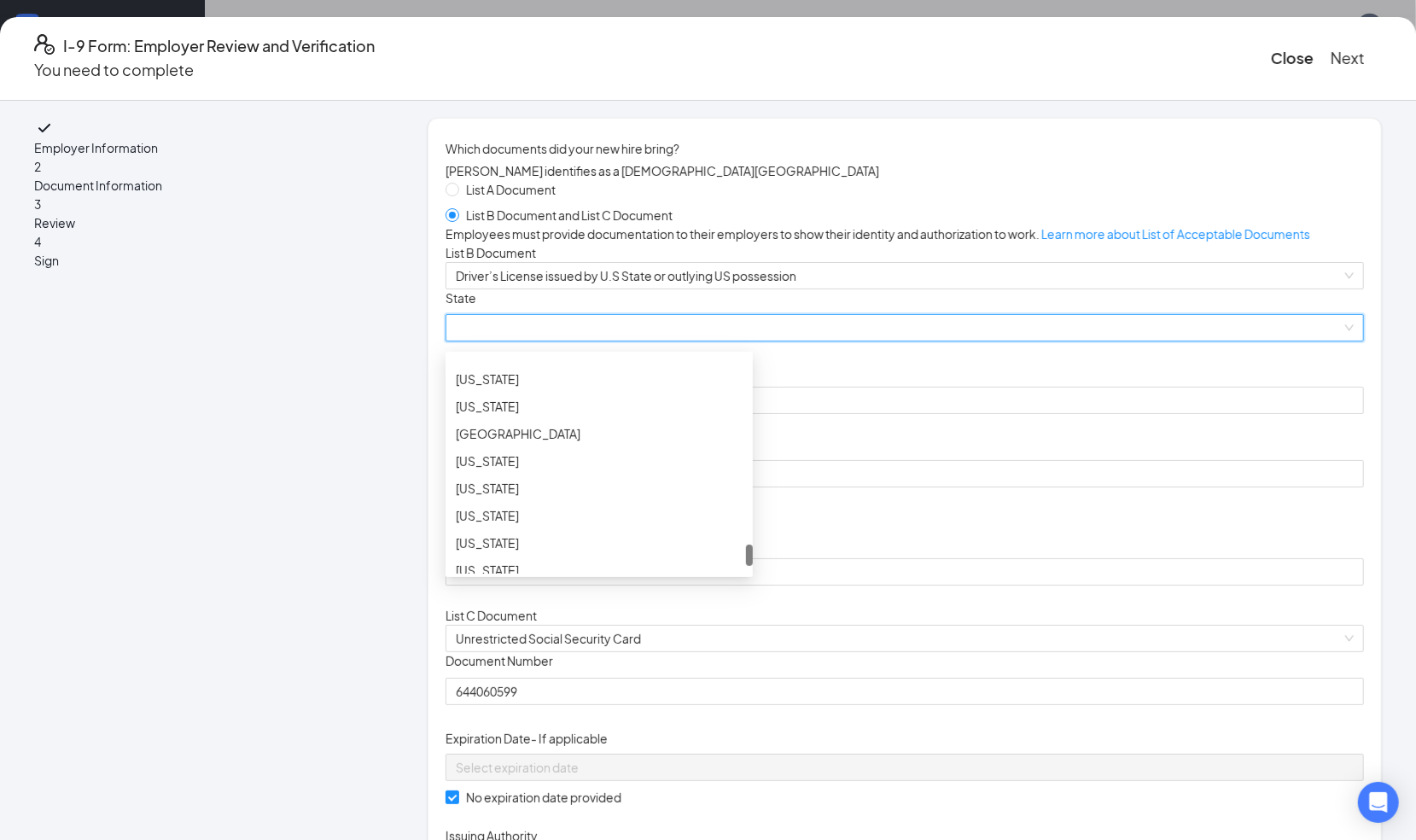
scroll to position [1860, 0]
click at [517, 362] on div "Texas" at bounding box center [598, 352] width 287 height 19
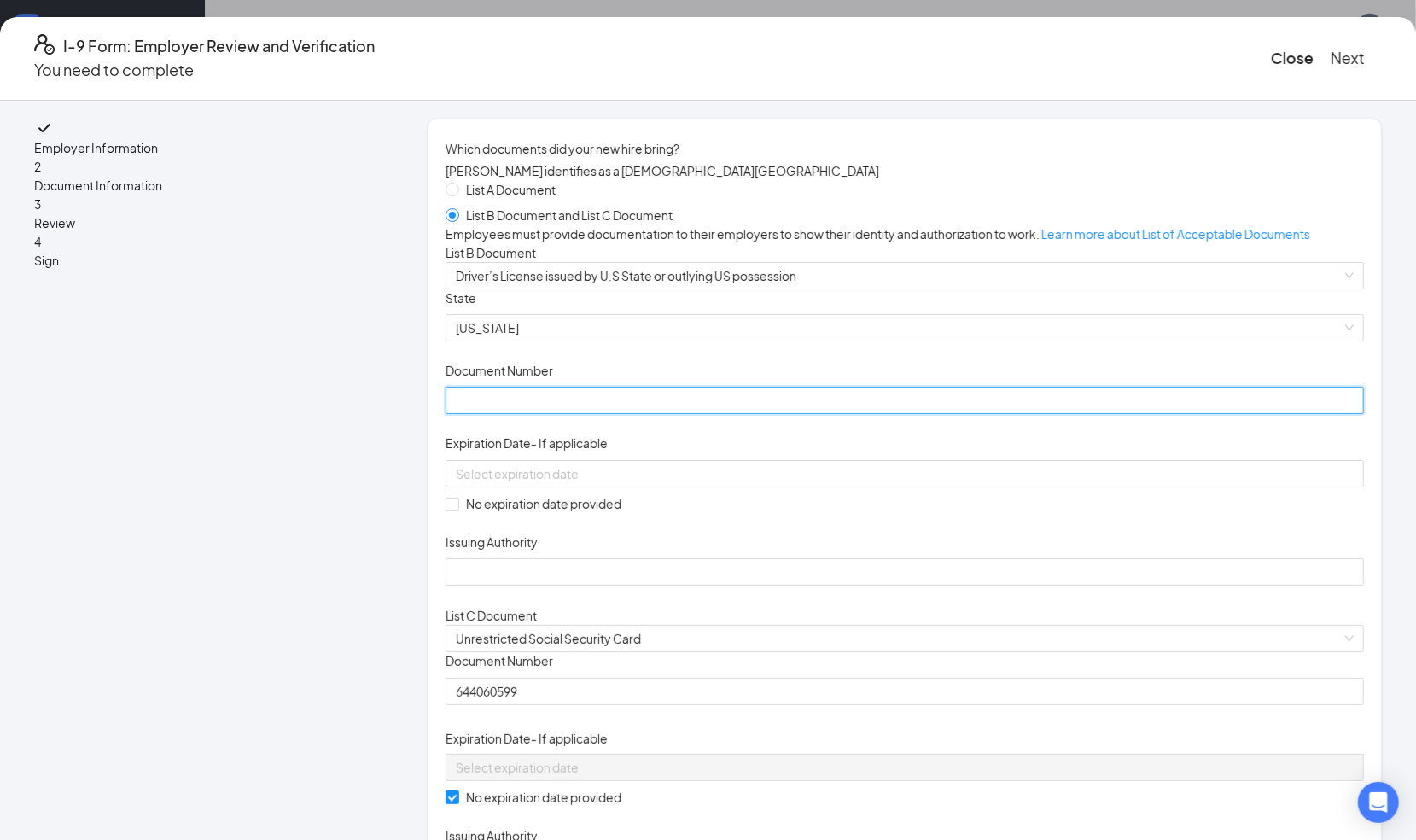
click at [523, 414] on input "Document Number" at bounding box center [905, 400] width 919 height 27
click at [457, 509] on input "No expiration date provided" at bounding box center [451, 503] width 12 height 12
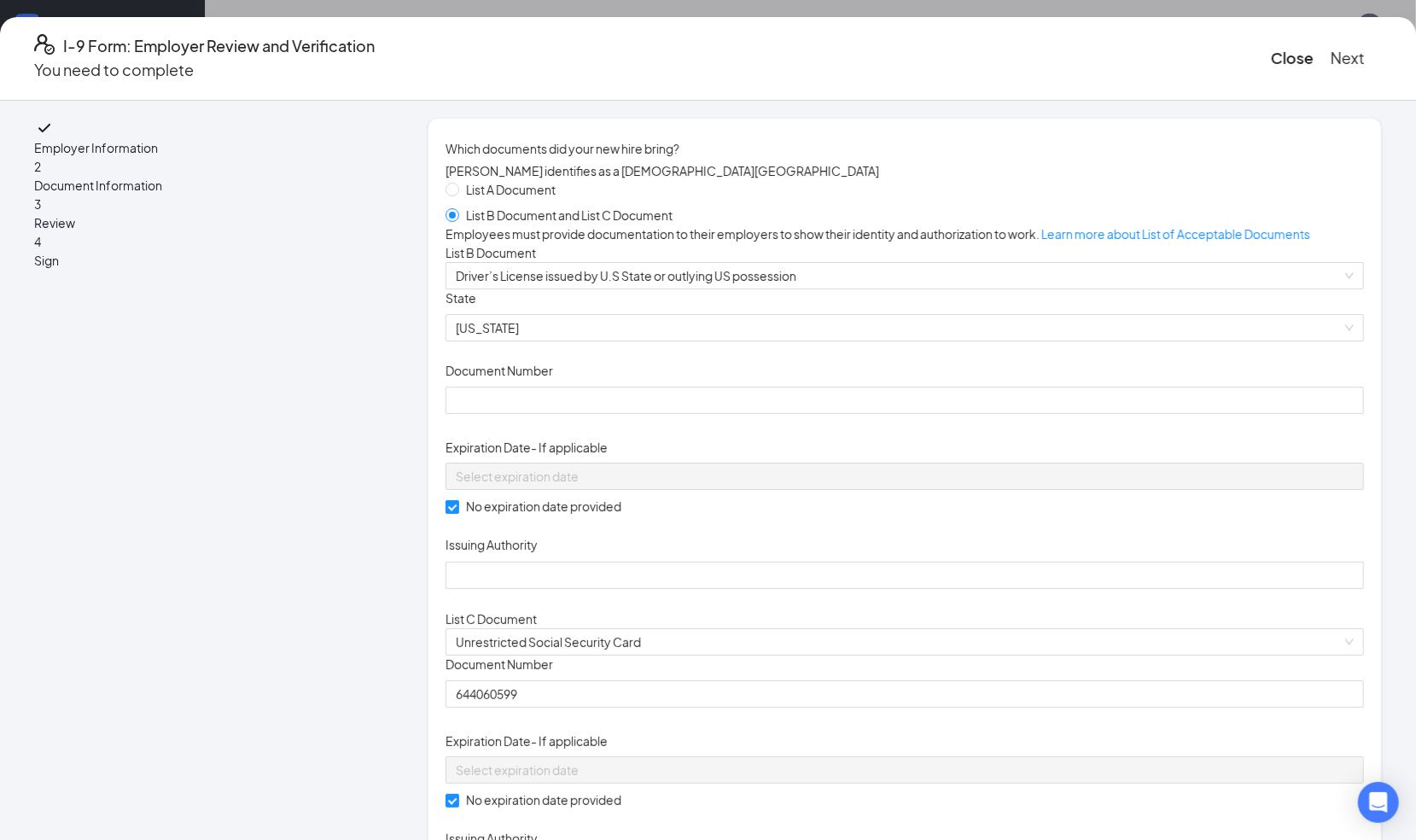
click at [457, 512] on input "No expiration date provided" at bounding box center [451, 506] width 12 height 12
checkbox input "false"
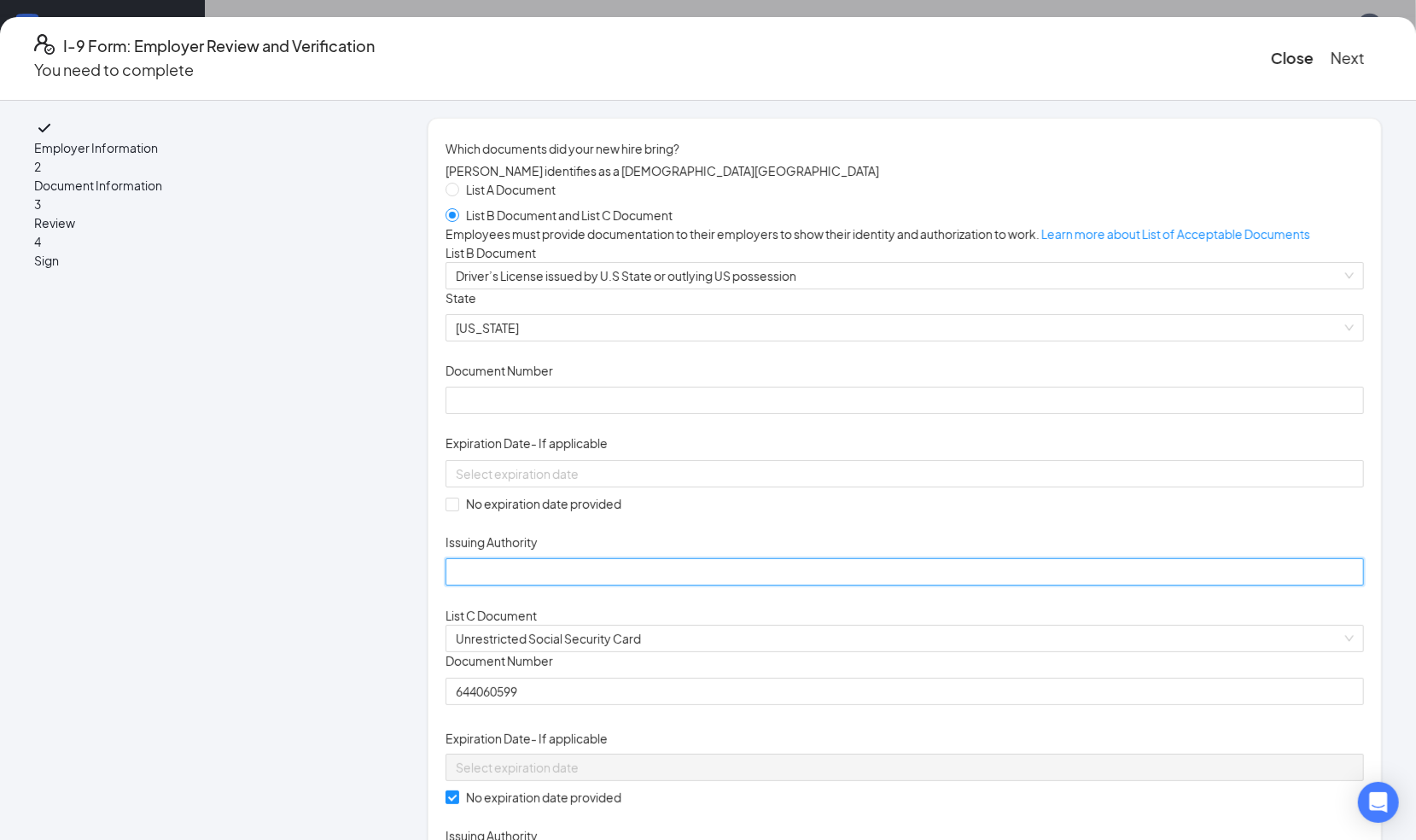
click at [503, 585] on input "Issuing Authority" at bounding box center [905, 572] width 919 height 27
click at [549, 585] on input "Issuing Authority" at bounding box center [905, 572] width 919 height 27
click at [522, 585] on input "TxD" at bounding box center [905, 572] width 919 height 27
type input "TxDPS"
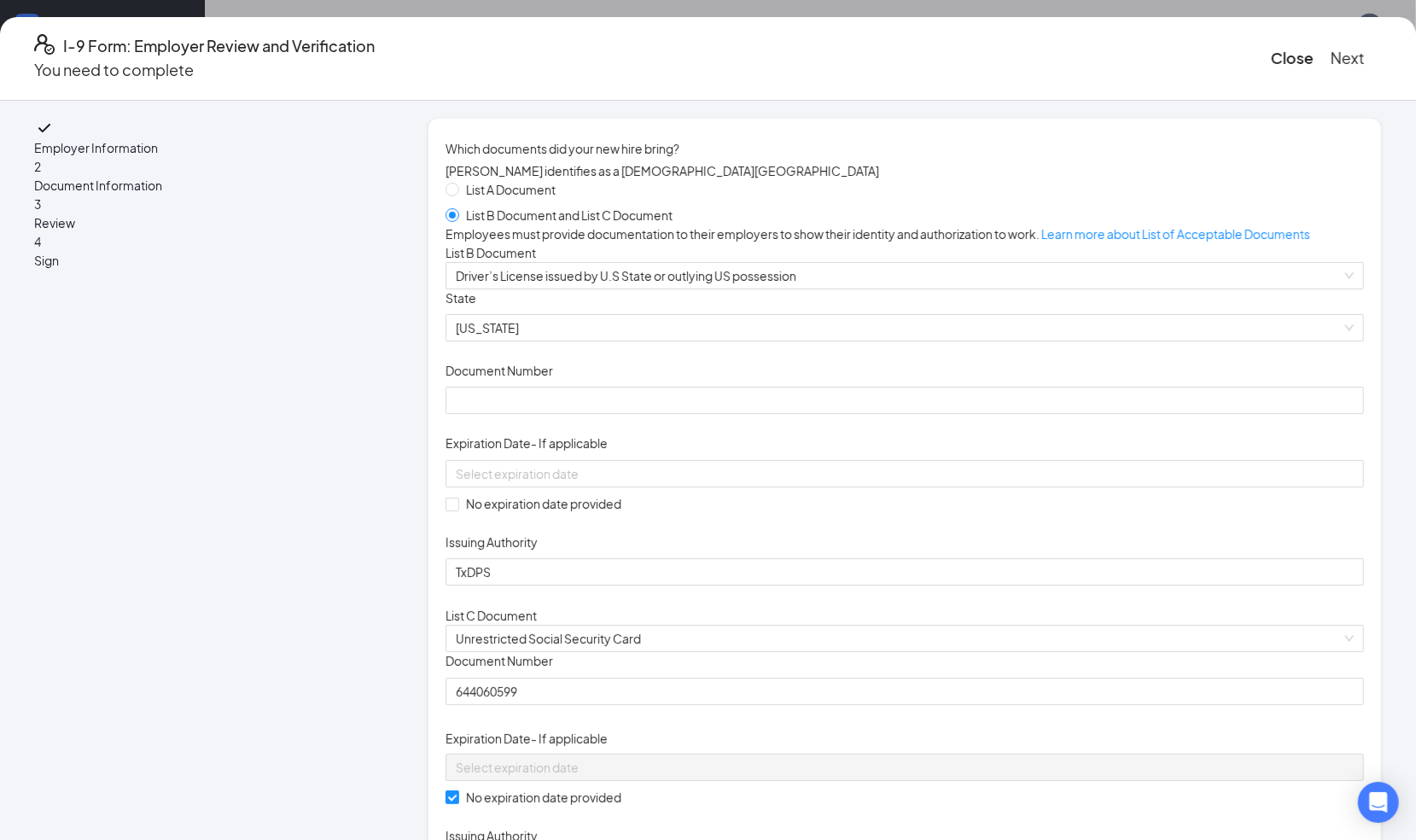
click at [492, 414] on input "Document Number" at bounding box center [905, 400] width 919 height 27
type input "52648949"
click at [502, 483] on input at bounding box center [903, 473] width 895 height 19
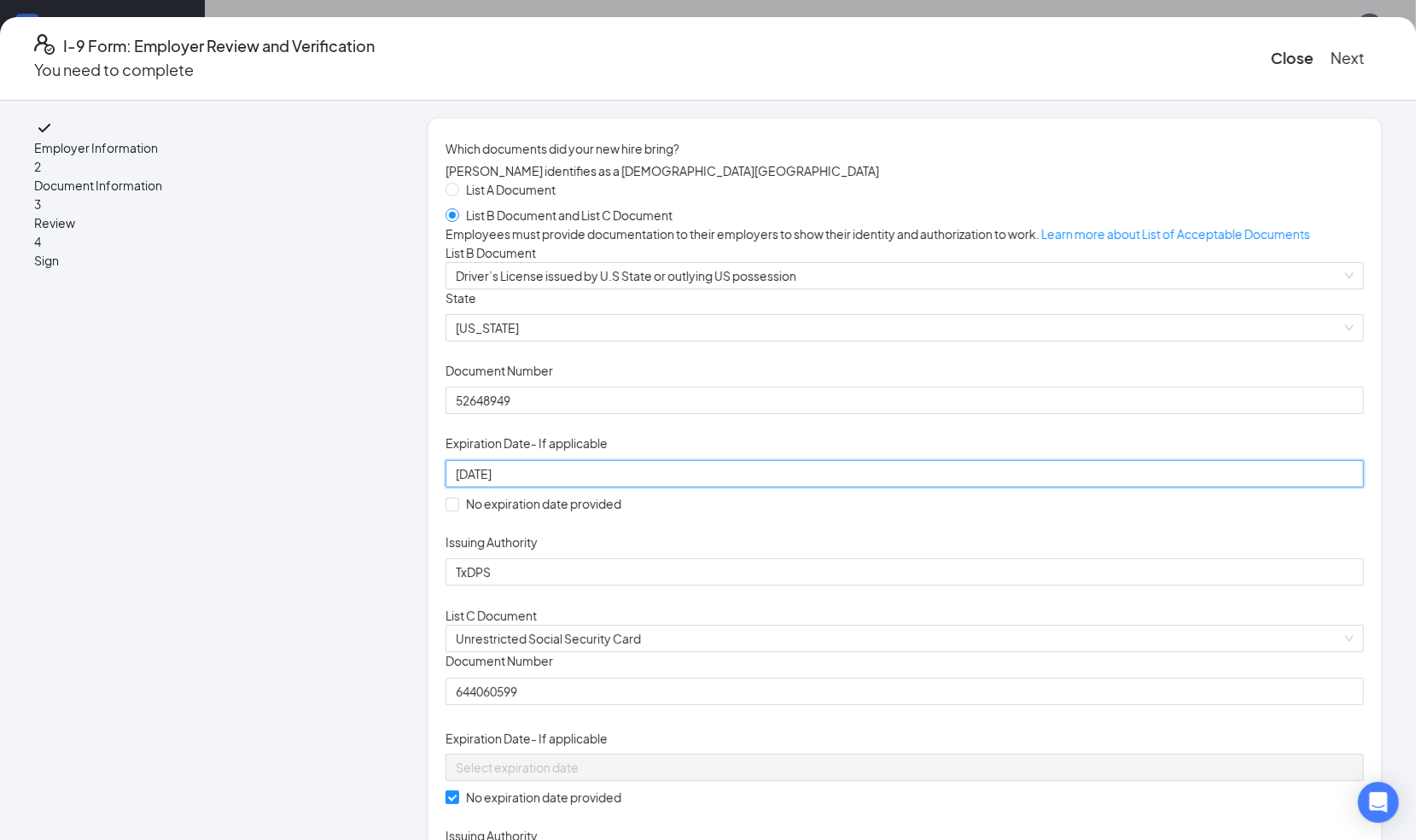
type input "01/28/2034"
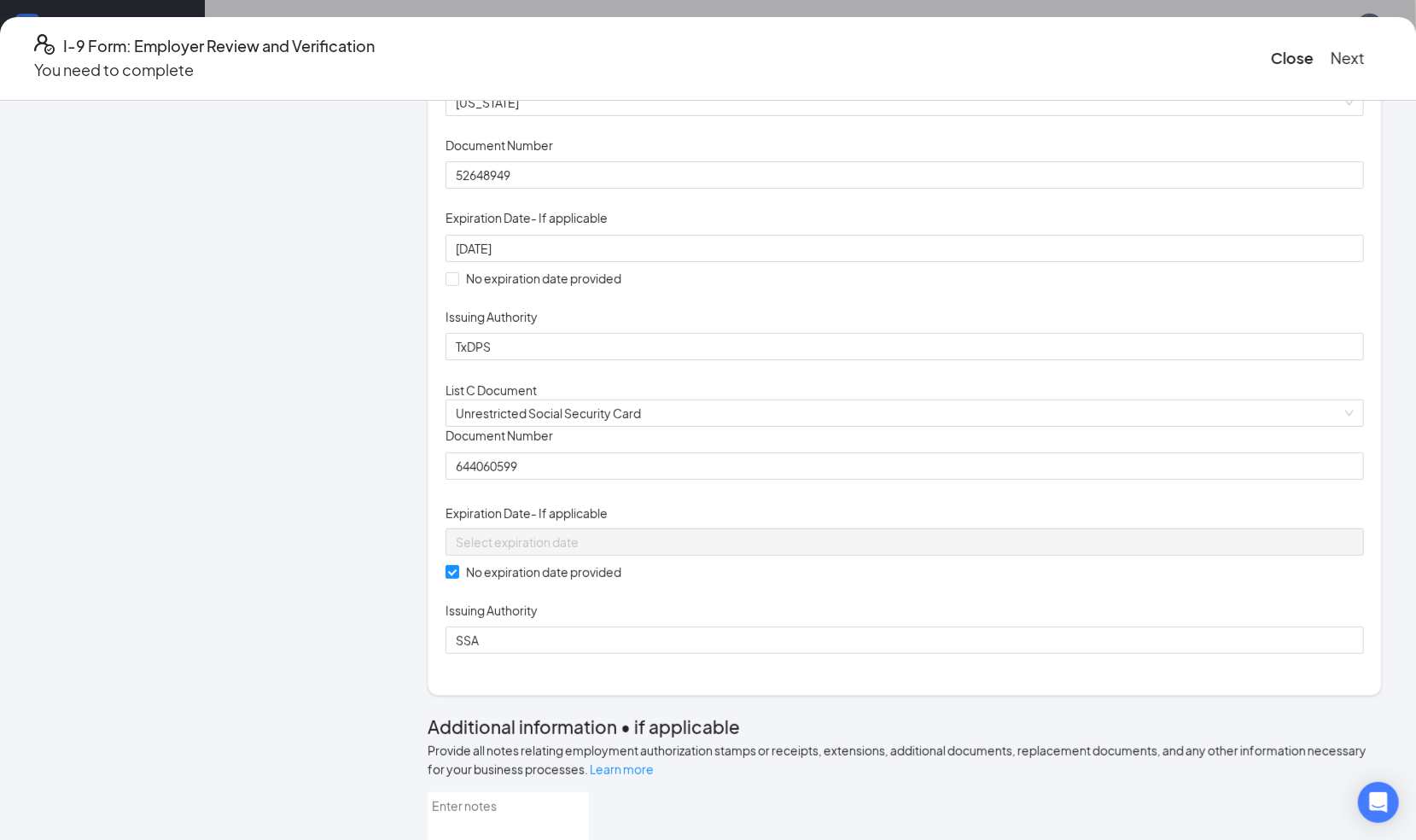
scroll to position [229, 0]
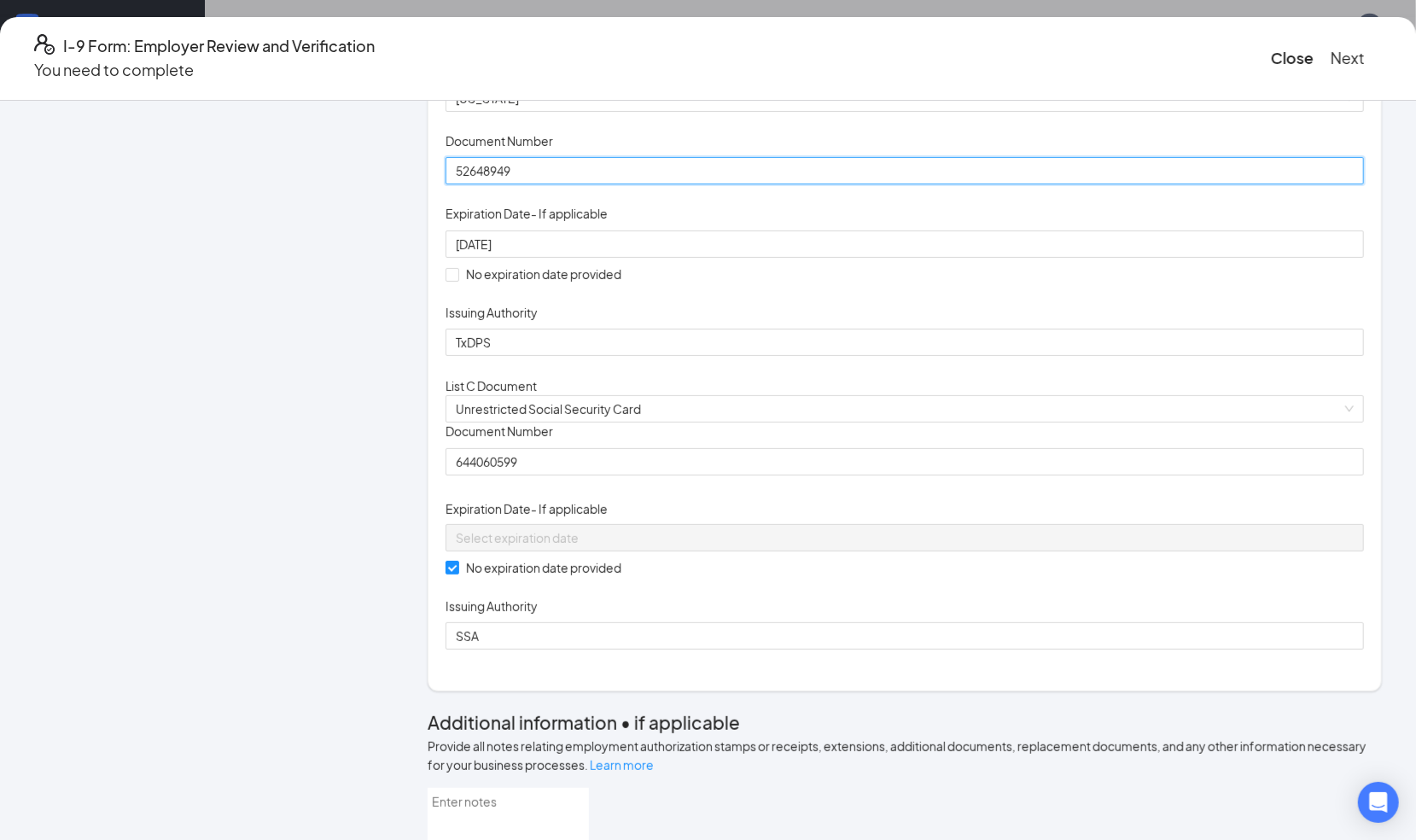
click at [509, 184] on input "52648949" at bounding box center [905, 170] width 919 height 27
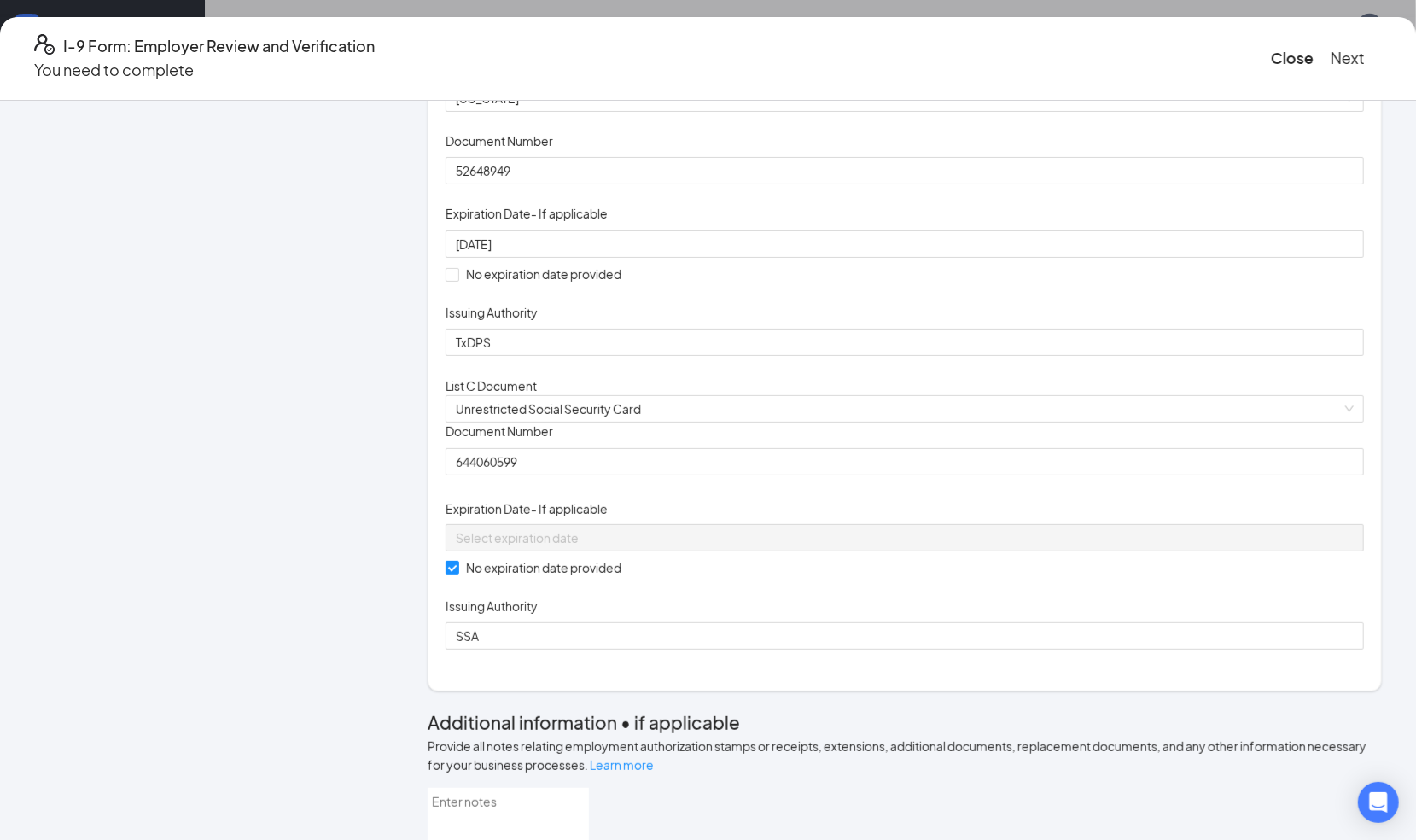
click at [930, 349] on div "Document Title Driver’s License issued by U.S State or outlying US possession S…" at bounding box center [905, 208] width 919 height 297
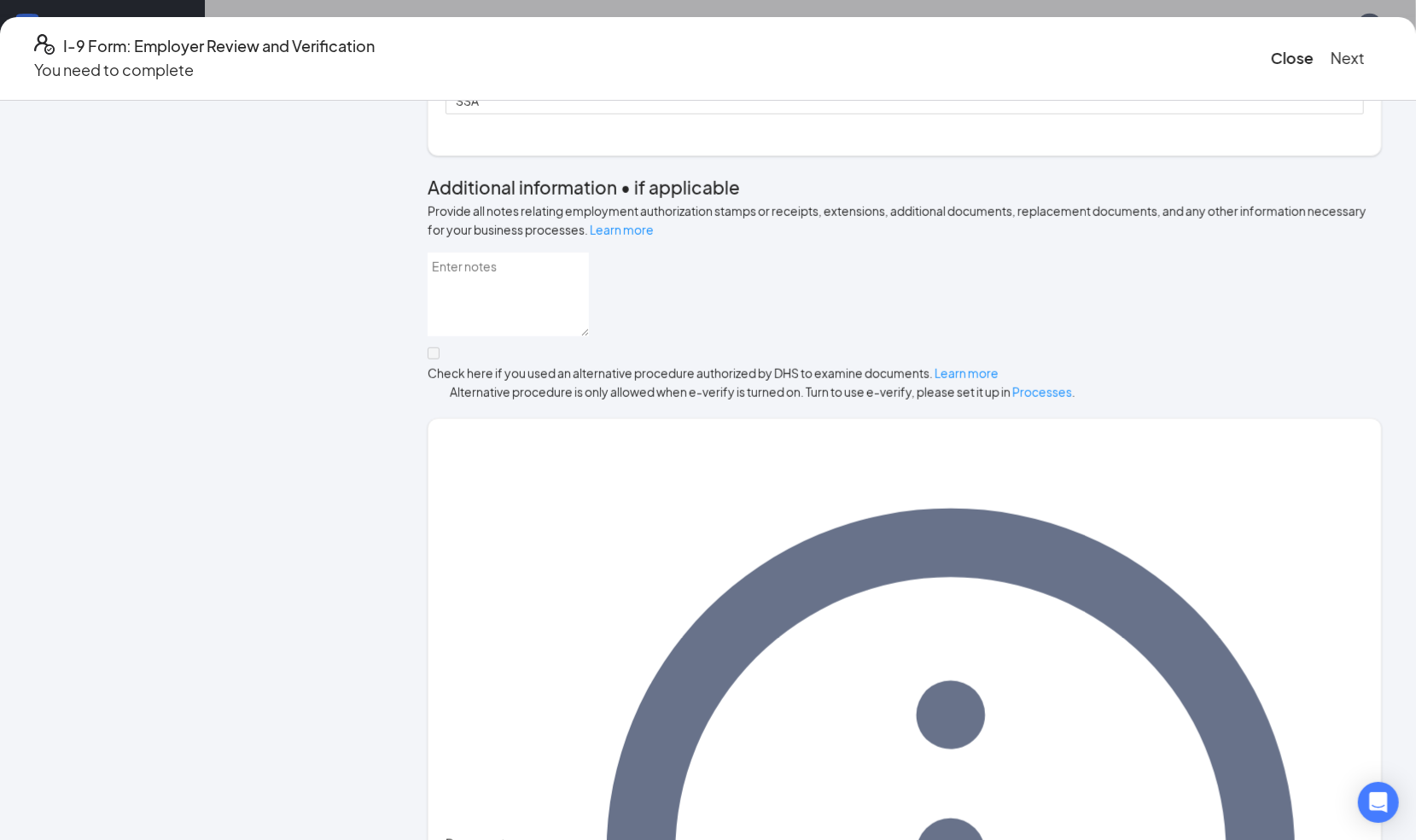
scroll to position [772, 0]
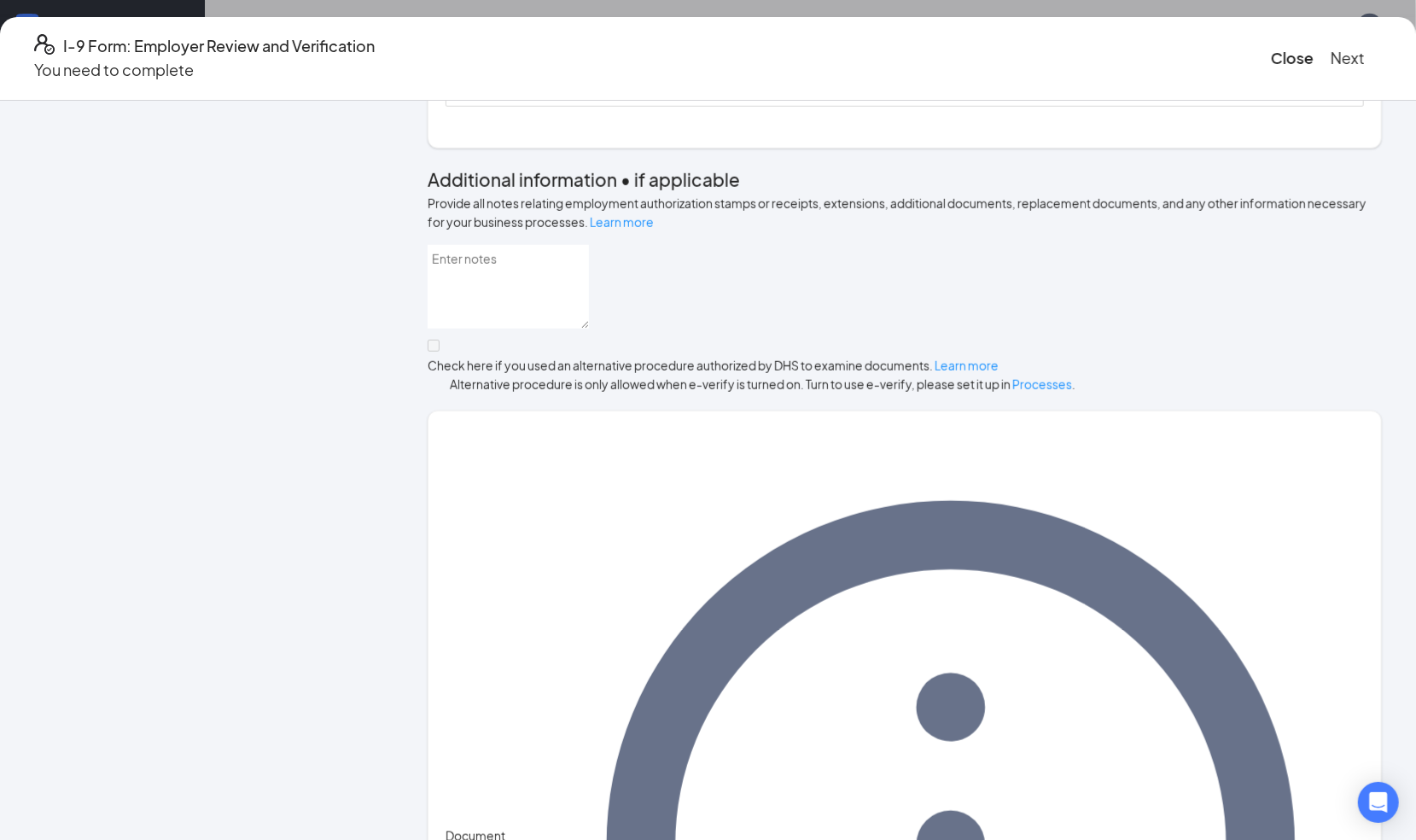
click at [1331, 51] on button "Next" at bounding box center [1347, 58] width 34 height 23
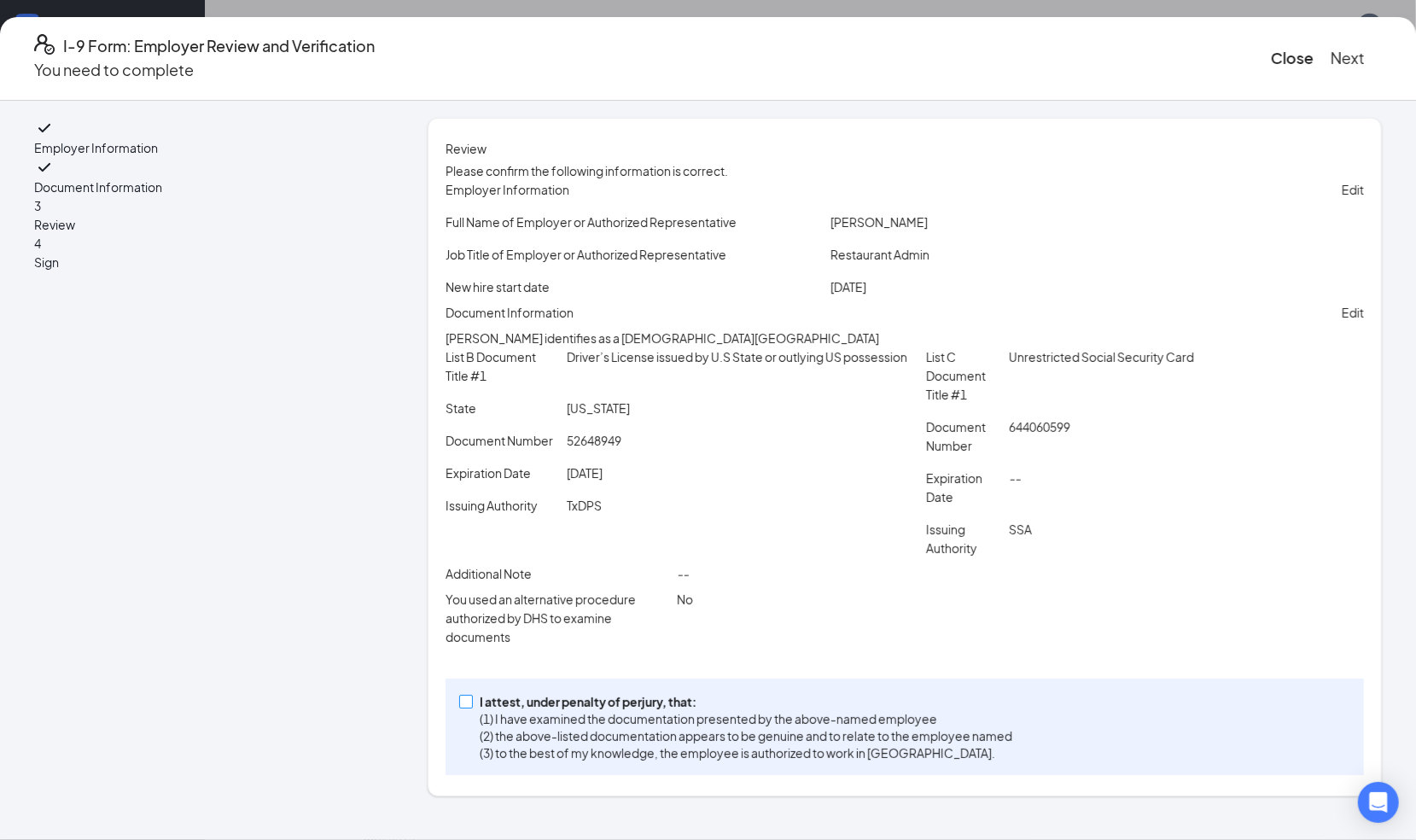
click at [471, 707] on input "I attest, under penalty of perjury, that: (1) I have examined the documentation…" at bounding box center [465, 701] width 12 height 12
checkbox input "true"
click at [675, 635] on div "You used an alternative procedure authorized by DHS to examine documents No" at bounding box center [905, 621] width 919 height 64
click at [1331, 50] on button "Next" at bounding box center [1347, 58] width 34 height 23
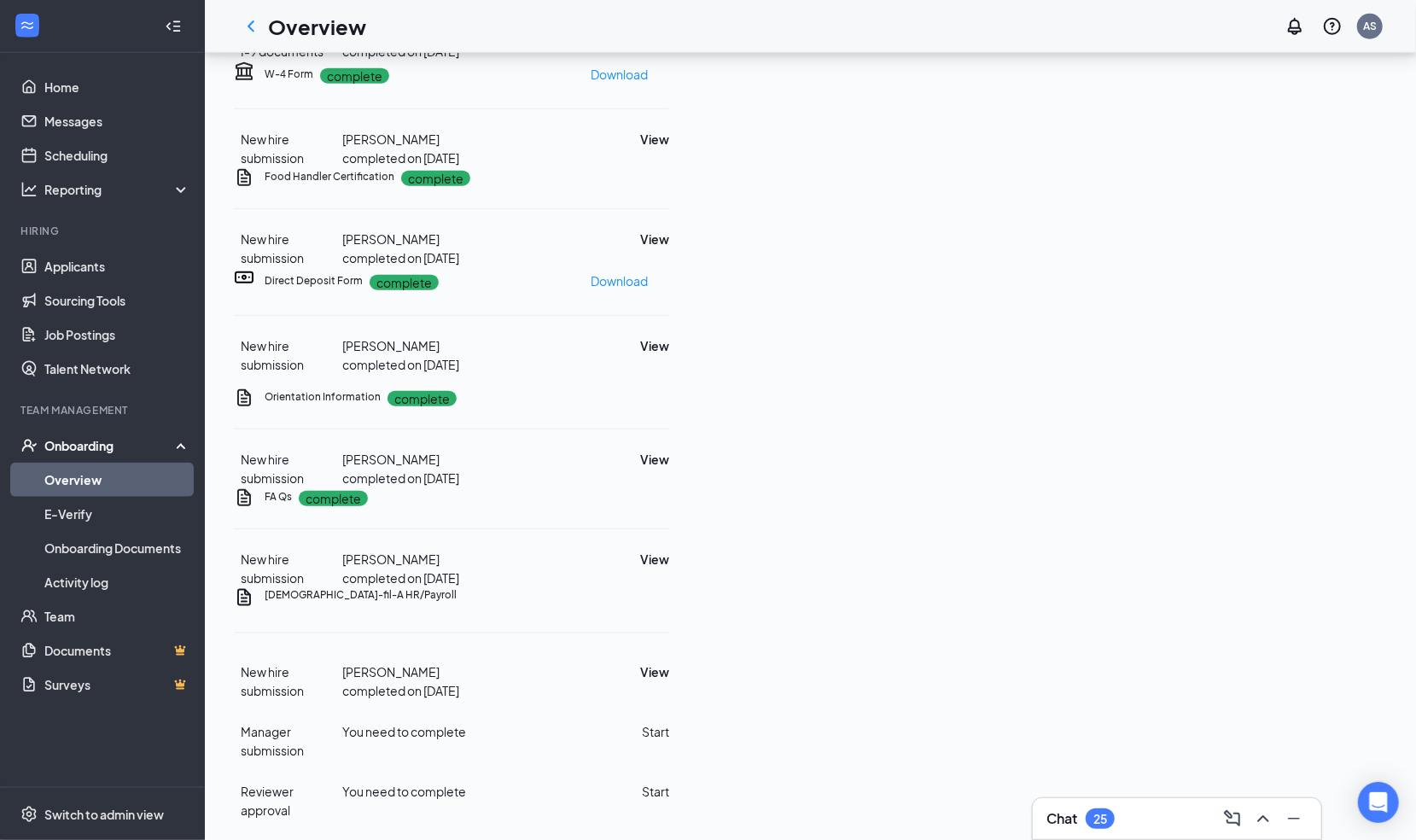
scroll to position [1134, 0]
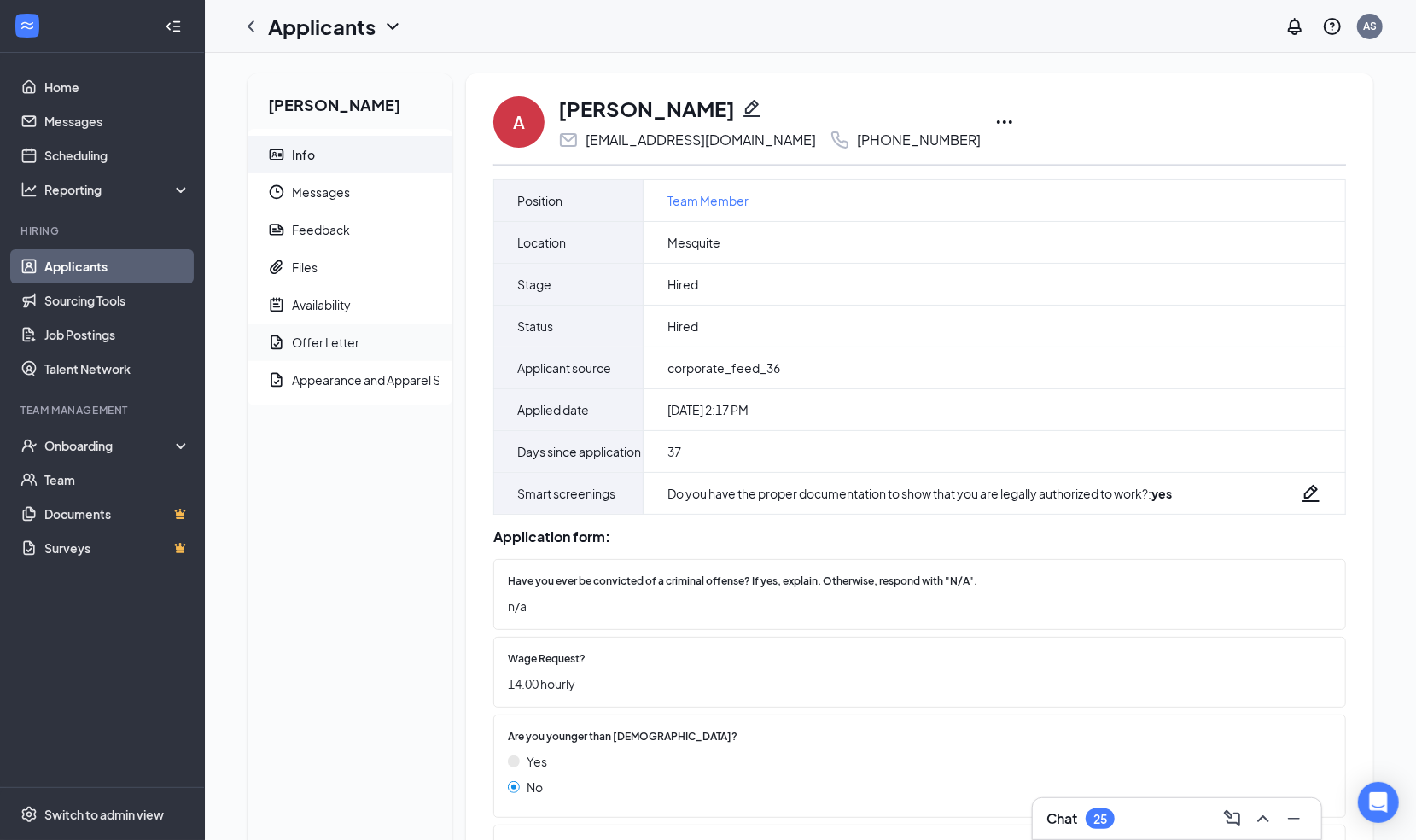
click at [362, 357] on span "Offer Letter" at bounding box center [365, 342] width 147 height 37
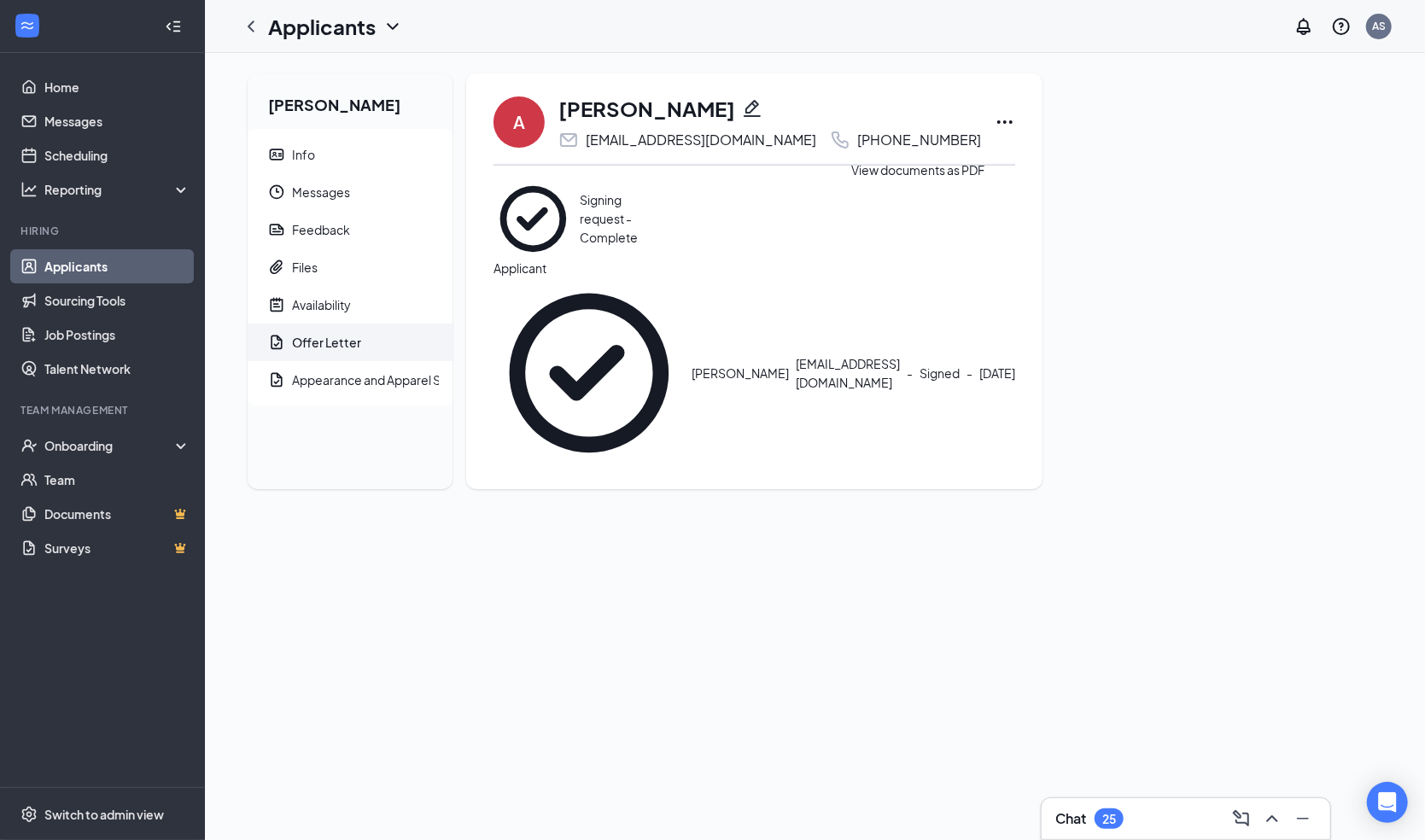
click at [655, 179] on icon "Eye" at bounding box center [655, 179] width 0 height 0
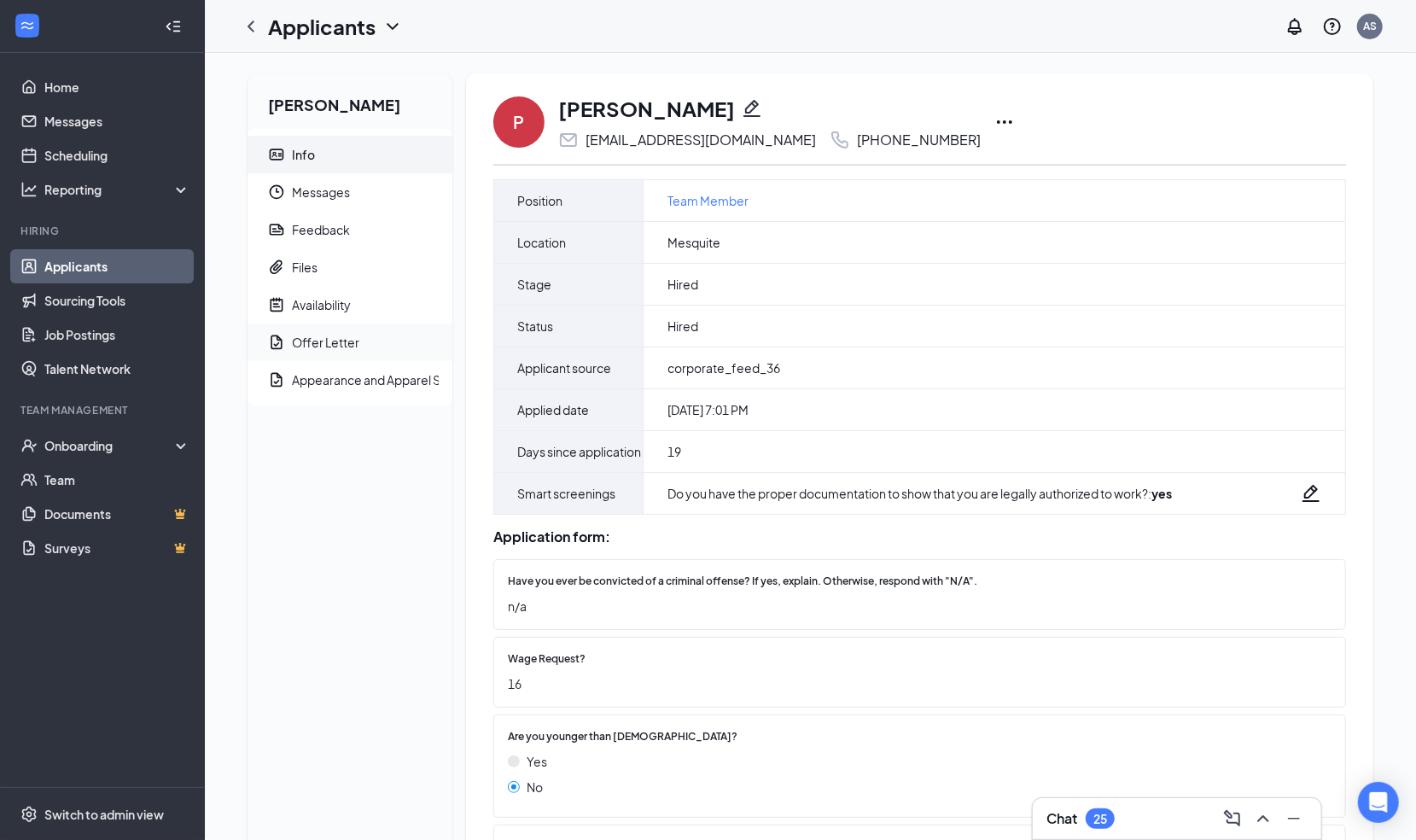
click at [354, 343] on div "Offer Letter" at bounding box center [325, 342] width 68 height 17
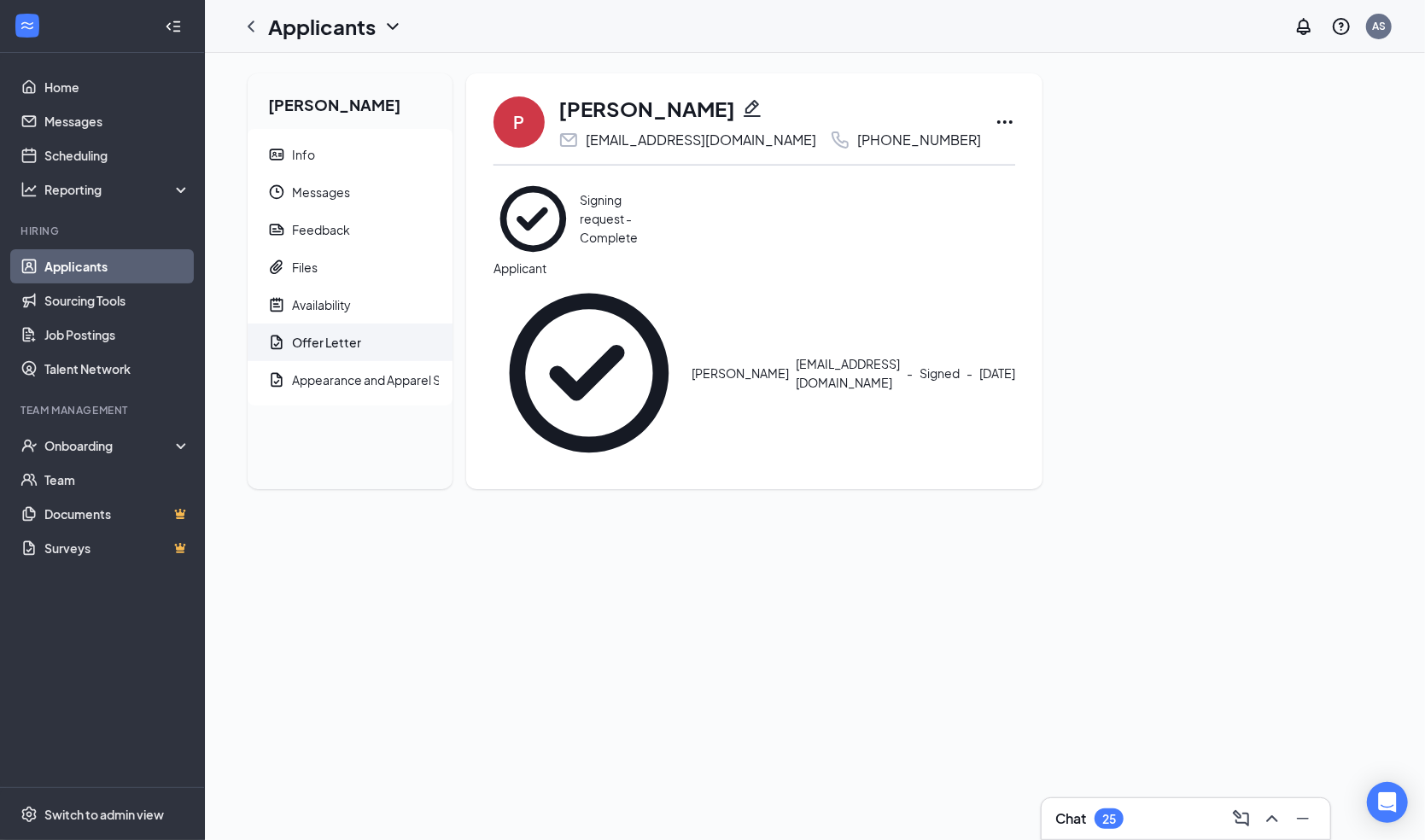
click at [295, 350] on span "Offer Letter" at bounding box center [365, 342] width 147 height 37
click at [655, 179] on icon "Eye" at bounding box center [655, 179] width 0 height 0
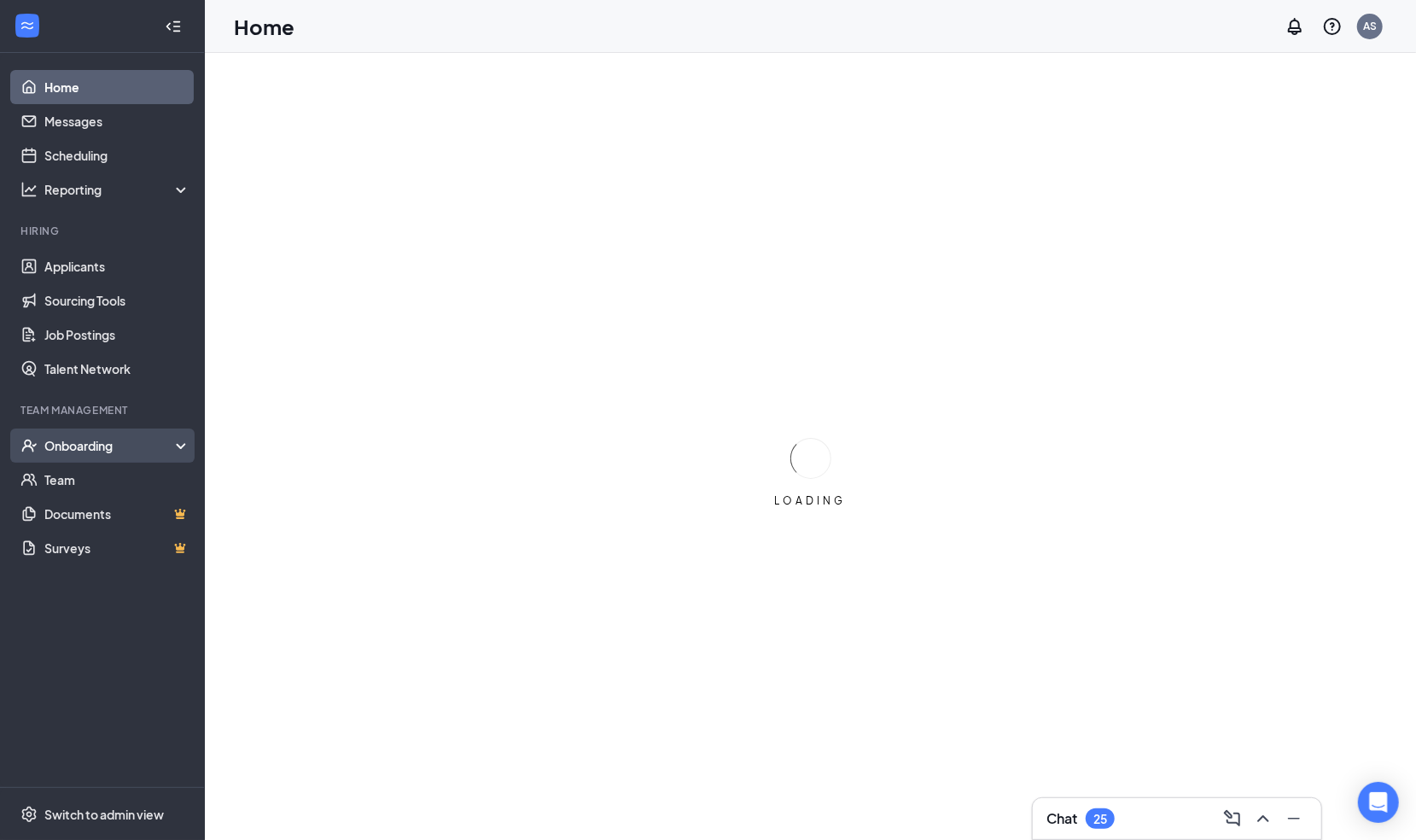
click at [96, 429] on div "Onboarding" at bounding box center [102, 445] width 205 height 34
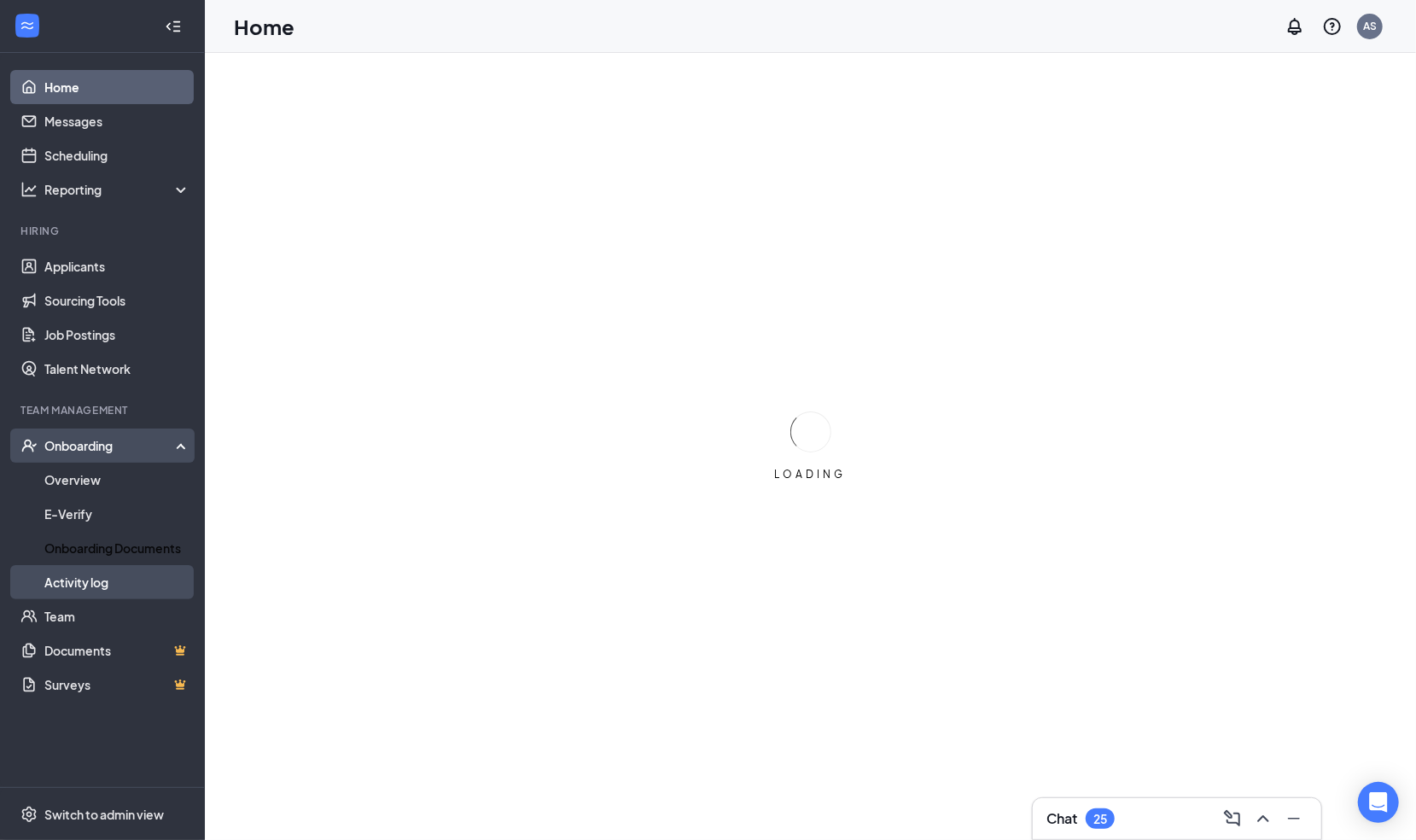
click at [48, 582] on link "Activity log" at bounding box center [117, 582] width 146 height 34
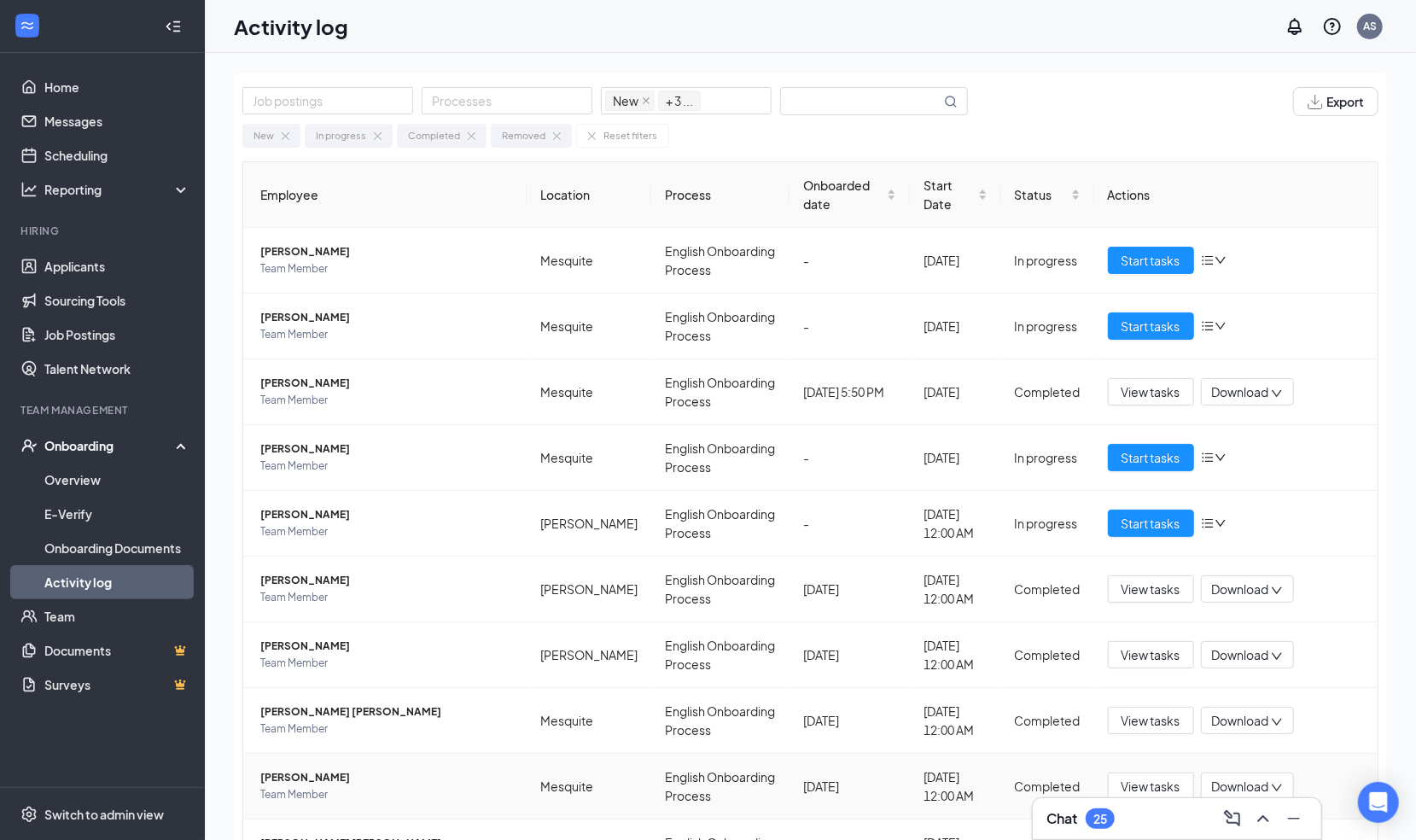
scroll to position [87, 0]
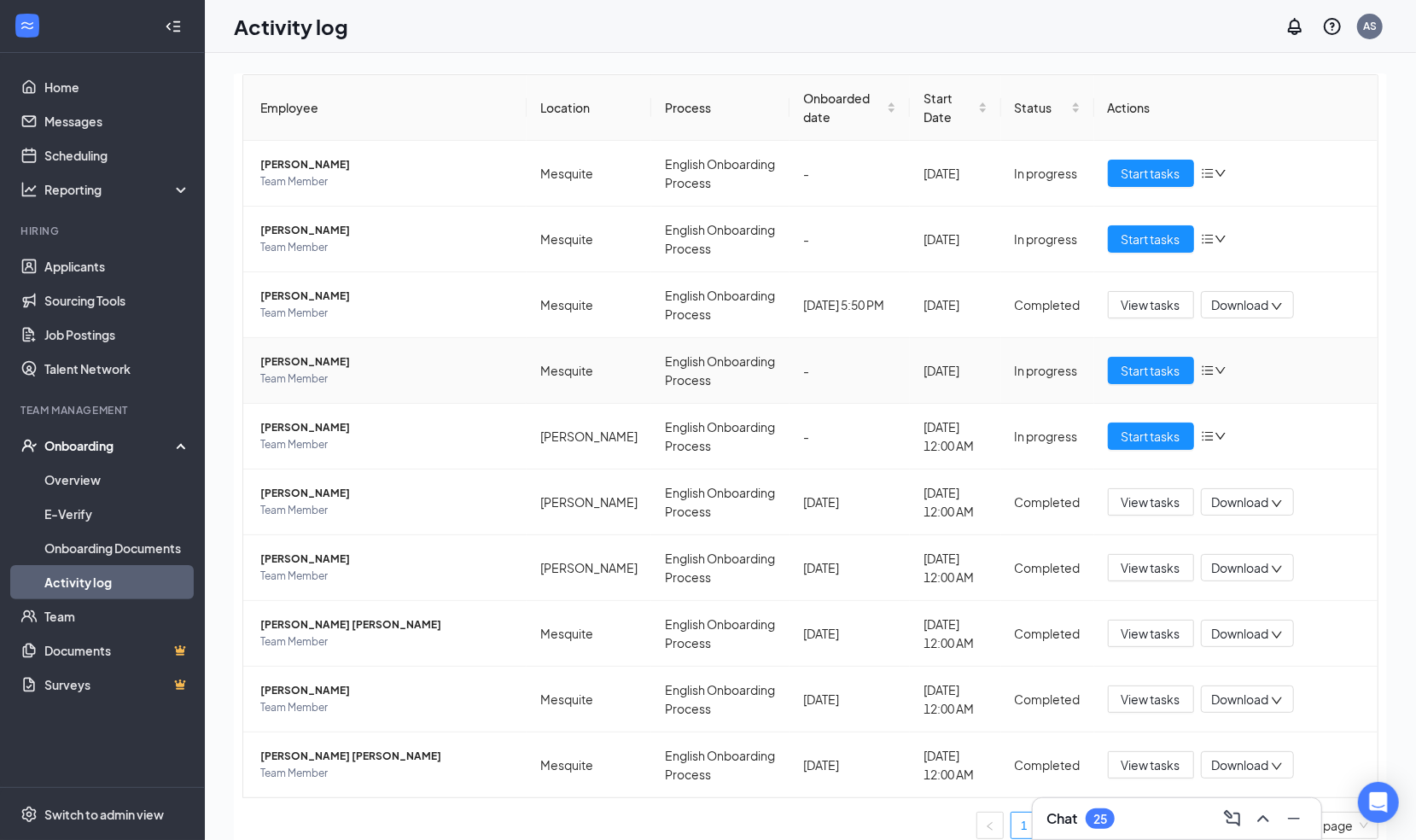
click at [285, 398] on td "[PERSON_NAME] Team Member" at bounding box center [384, 370] width 283 height 66
click at [278, 366] on span "[PERSON_NAME]" at bounding box center [387, 361] width 253 height 17
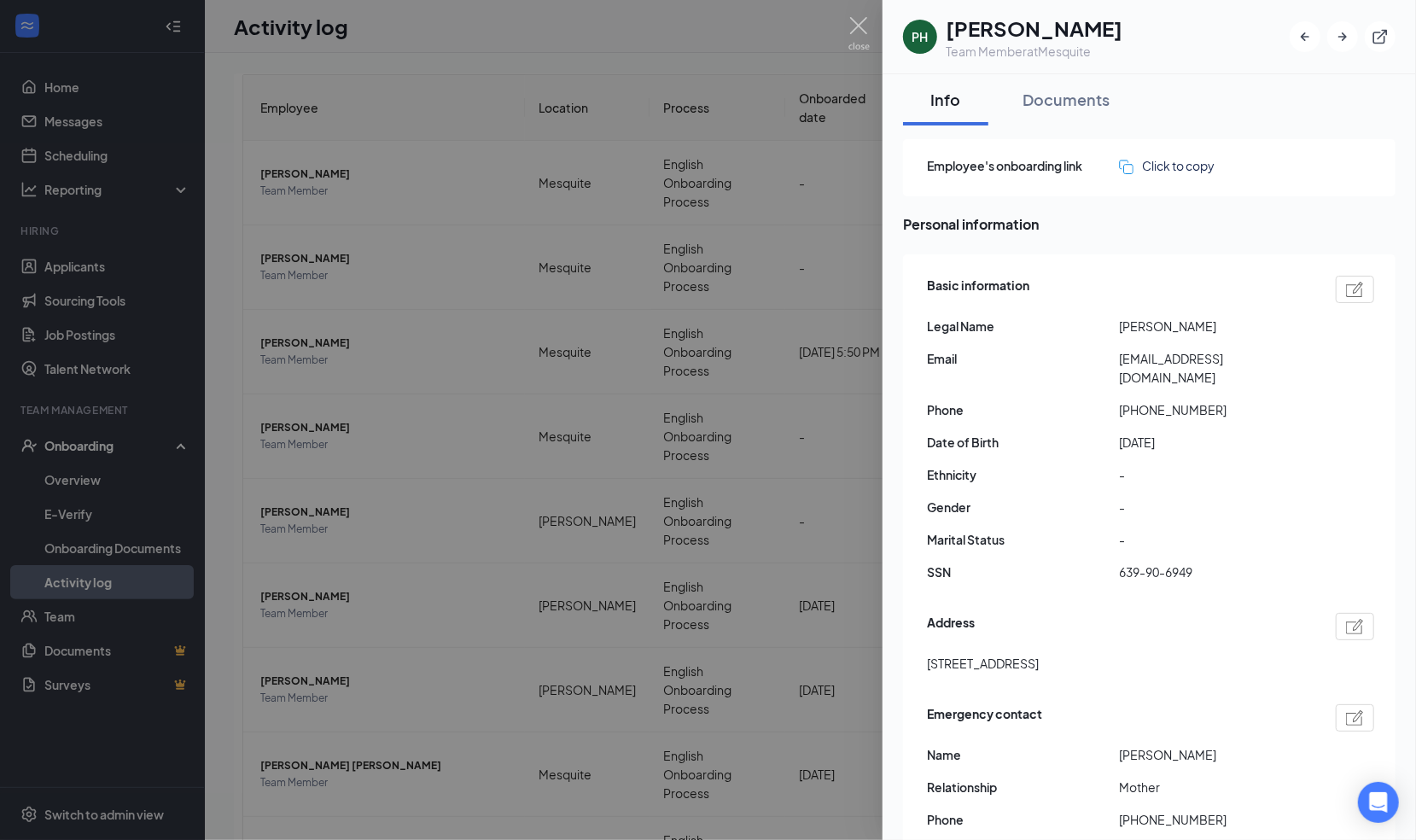
click at [309, 479] on div at bounding box center [708, 420] width 1416 height 840
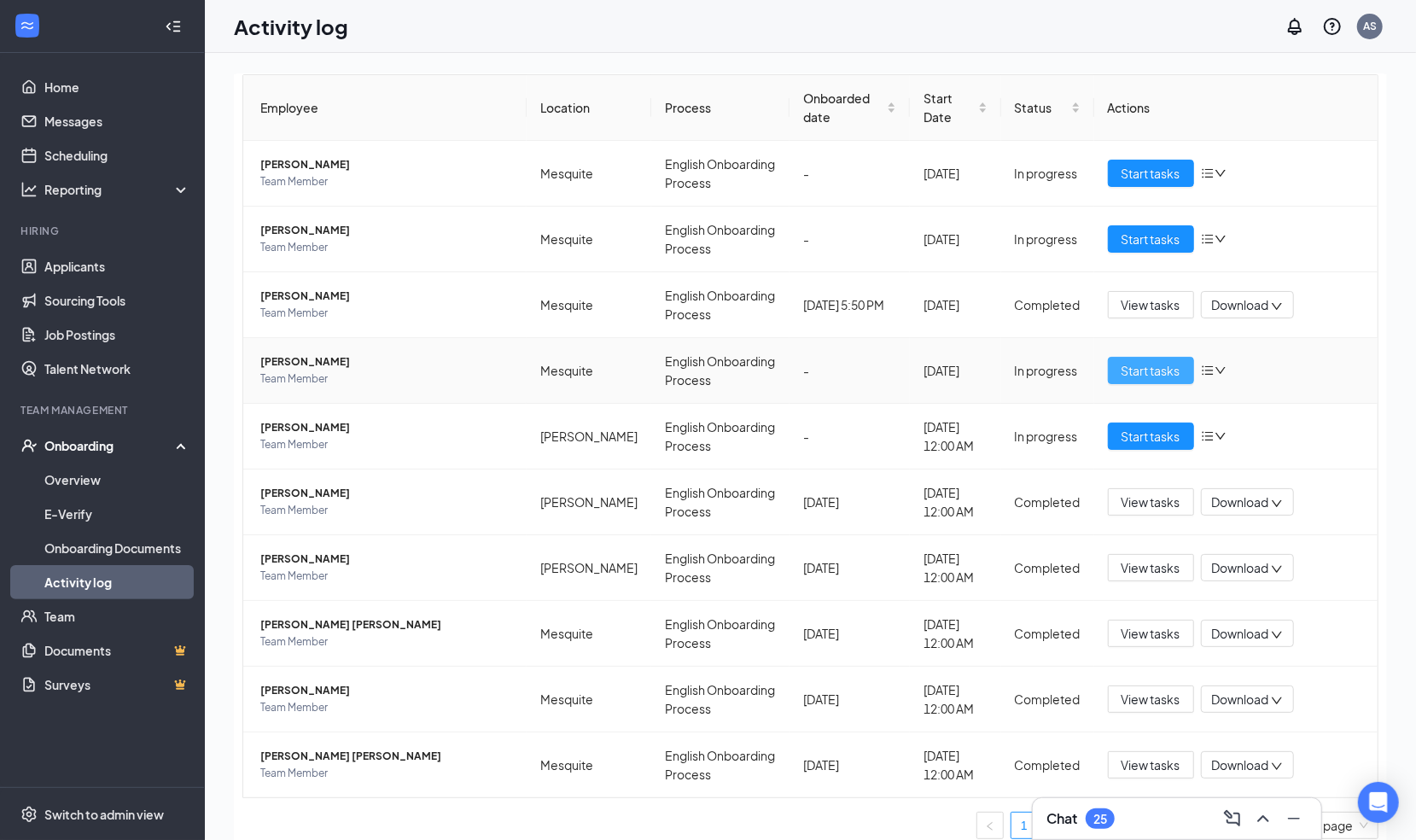
click at [1131, 373] on span "Start tasks" at bounding box center [1151, 370] width 59 height 19
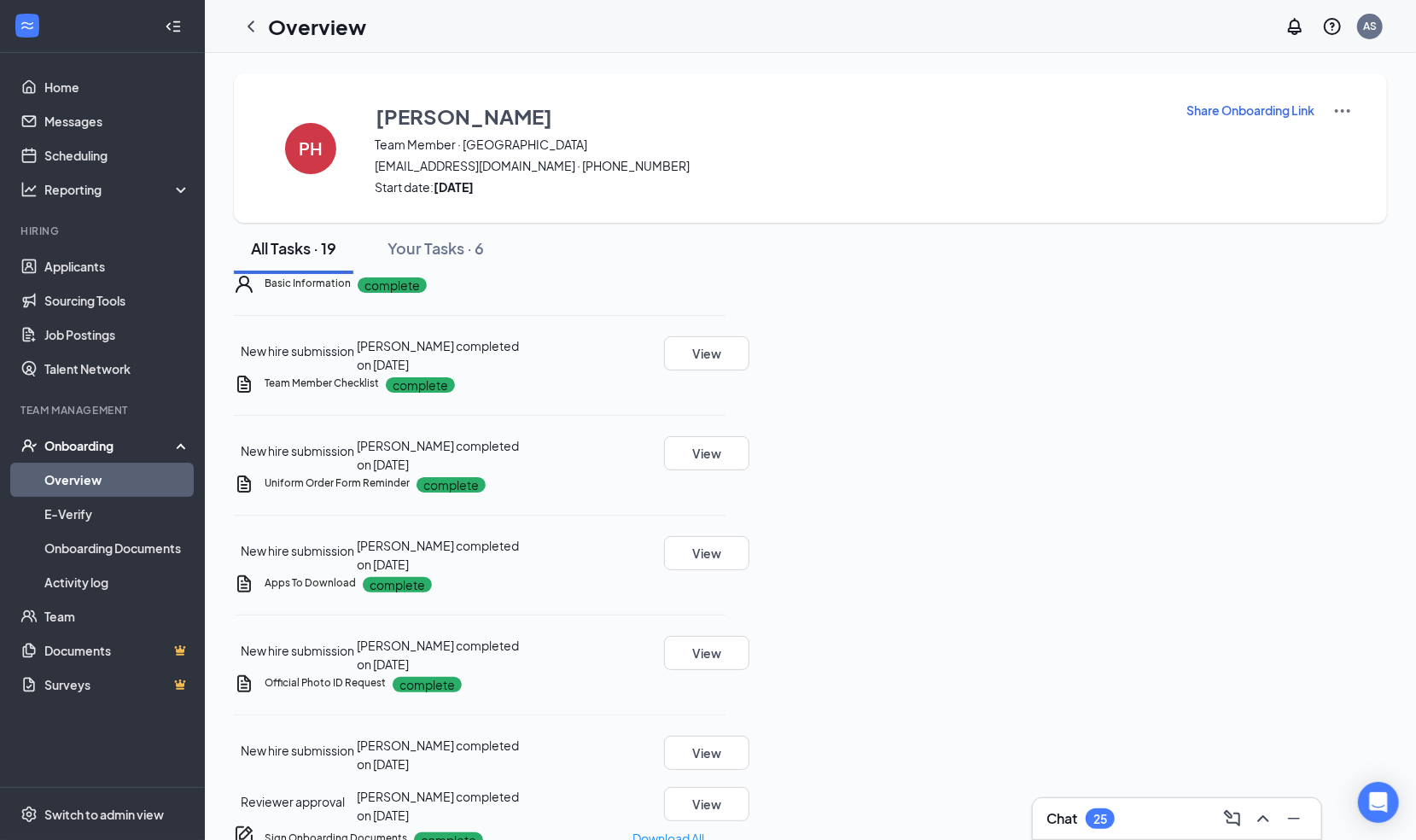
click at [1250, 117] on p "Share Onboarding Link" at bounding box center [1251, 110] width 128 height 17
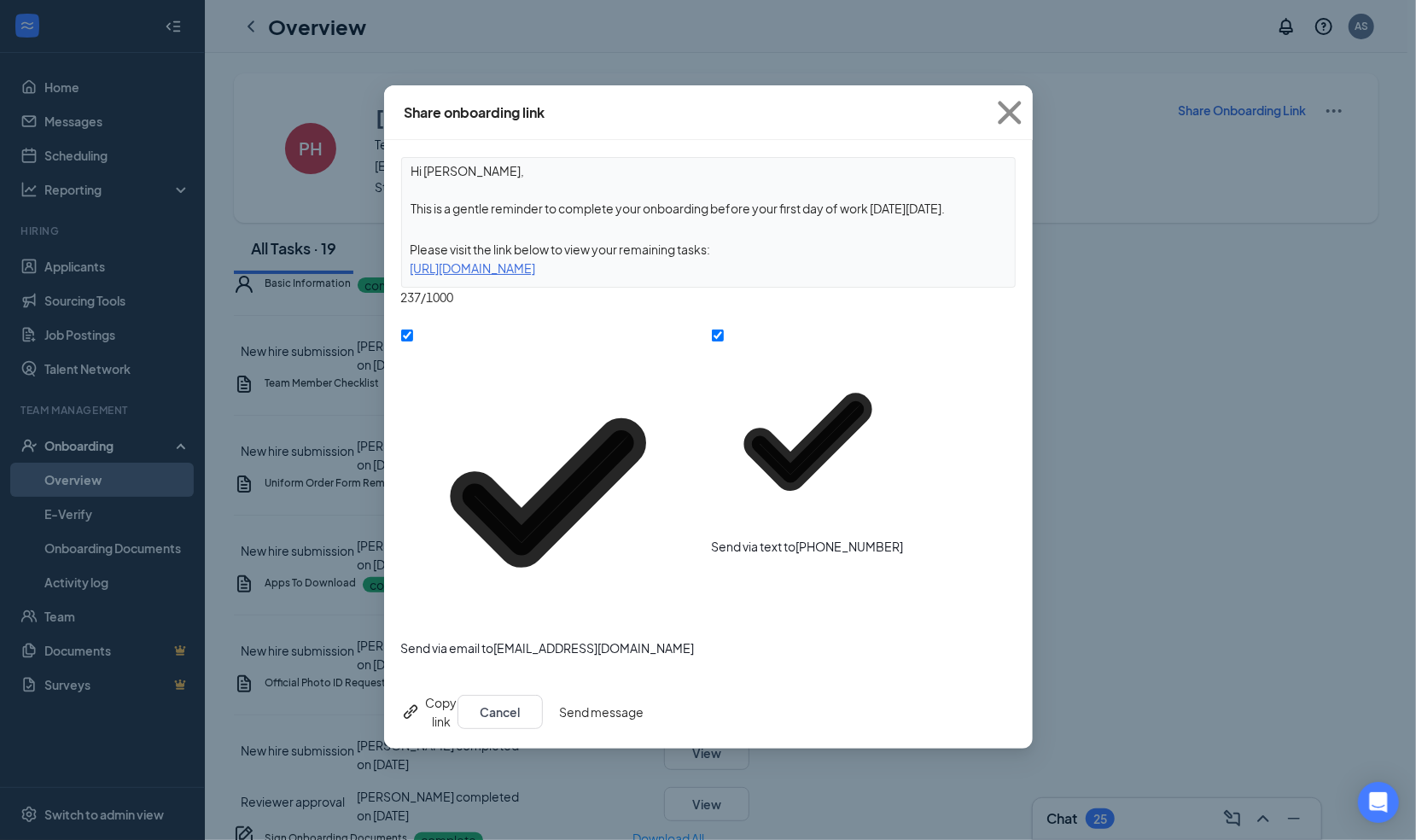
click at [644, 695] on button "Send message" at bounding box center [602, 712] width 84 height 34
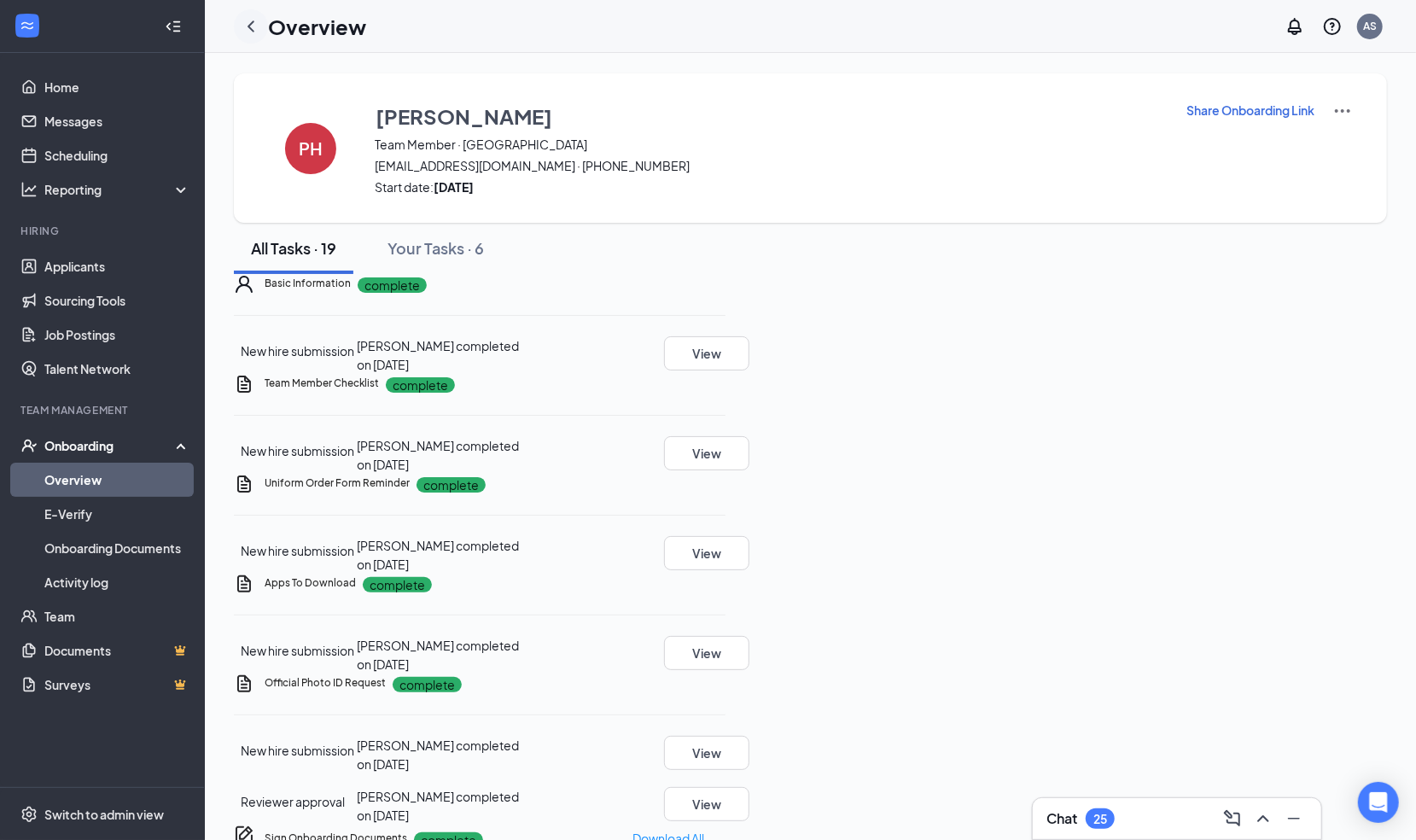
click at [262, 32] on div at bounding box center [251, 26] width 34 height 34
click at [256, 32] on icon "ChevronLeft" at bounding box center [251, 26] width 21 height 21
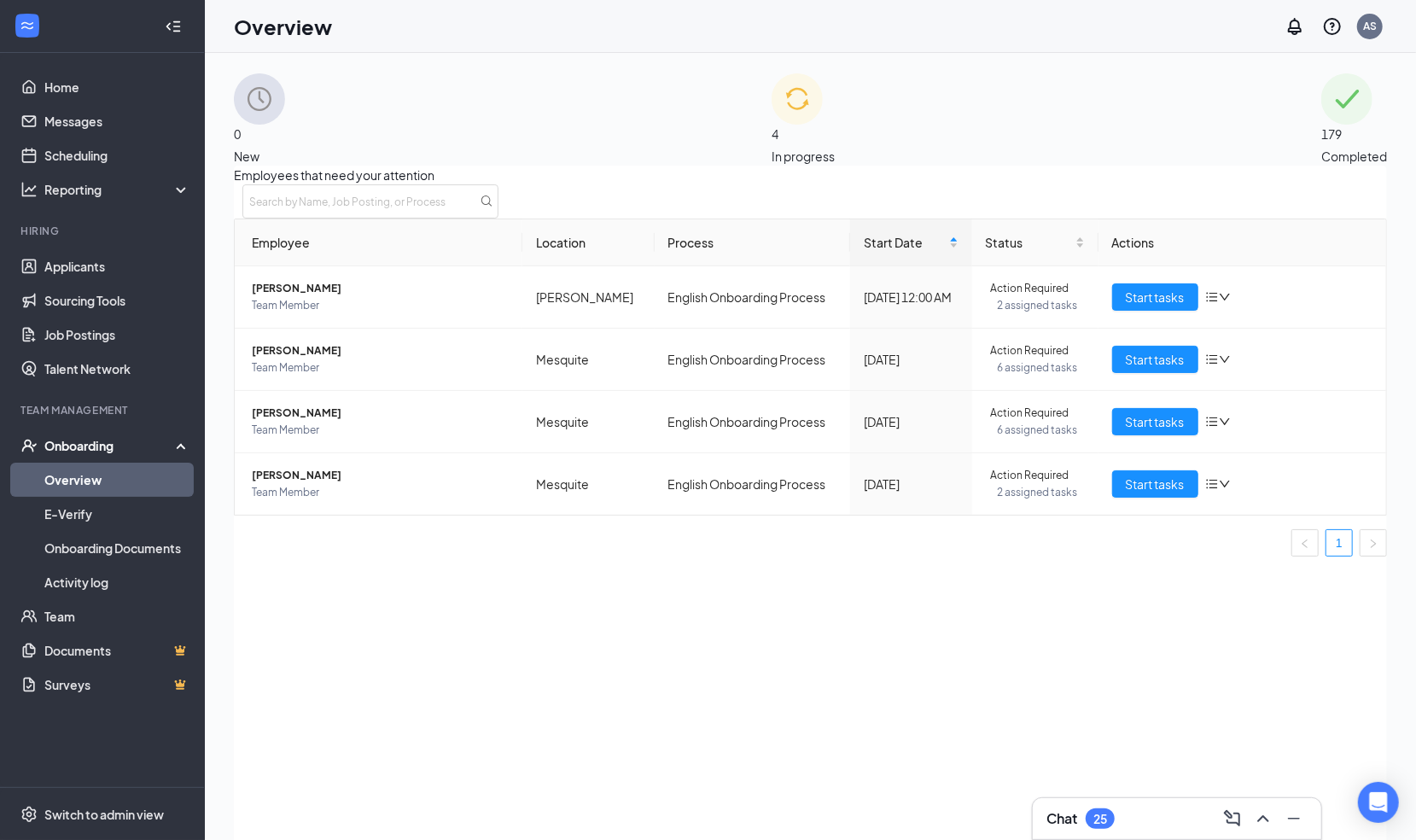
click at [402, 736] on div "Employees that need your attention Employee Location Process Start Date Status …" at bounding box center [811, 531] width 1154 height 730
click at [85, 582] on link "Activity log" at bounding box center [117, 582] width 146 height 34
